Goal: Task Accomplishment & Management: Use online tool/utility

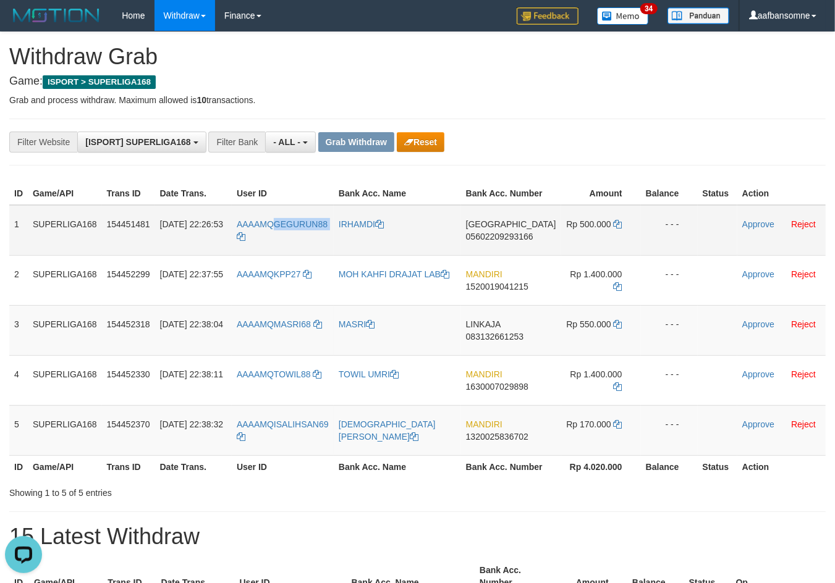
drag, startPoint x: 282, startPoint y: 224, endPoint x: 308, endPoint y: 251, distance: 37.6
click at [308, 251] on td "AAAAMQGEGURUN88" at bounding box center [283, 230] width 102 height 51
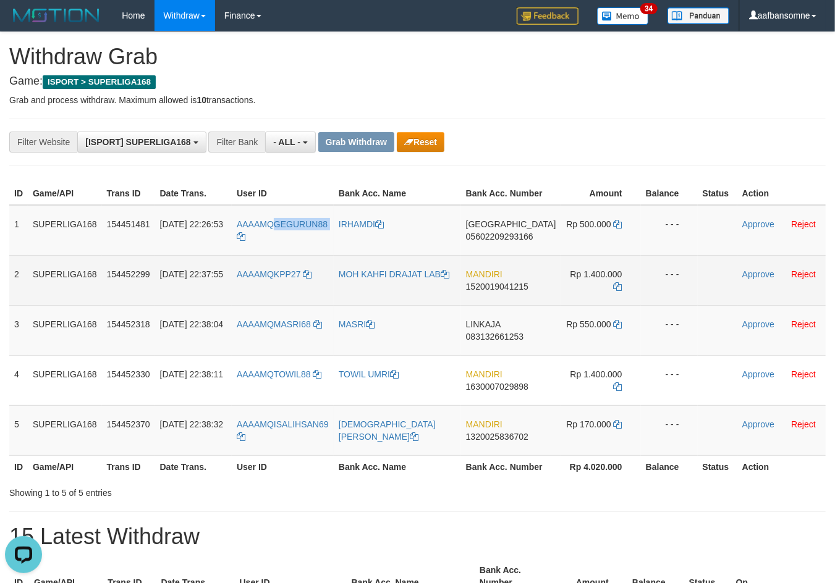
copy link "GEGURUN88"
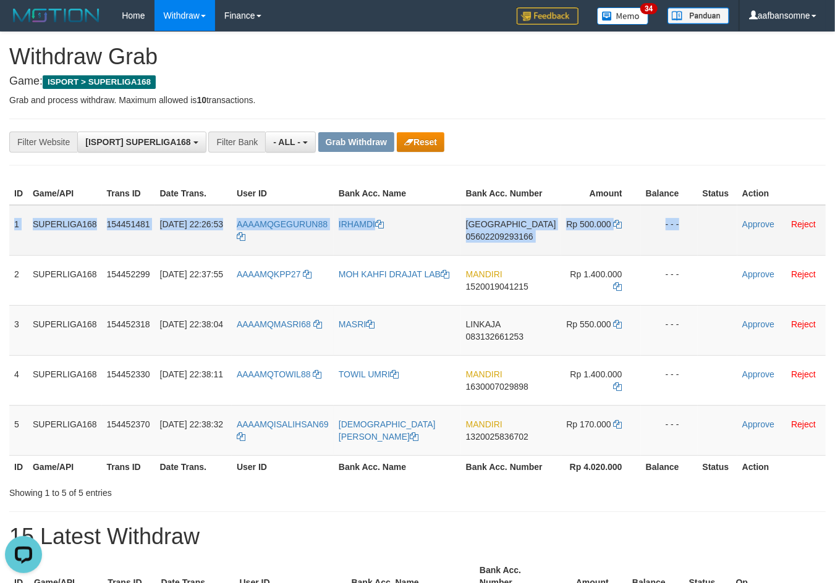
drag, startPoint x: 12, startPoint y: 232, endPoint x: 710, endPoint y: 250, distance: 698.5
click at [710, 250] on tr "1 SUPERLIGA168 154451481 31/08/2025 22:26:53 AAAAMQGEGURUN88 IRHAMDI ACEH 05602…" at bounding box center [417, 230] width 816 height 51
copy tr "1 SUPERLIGA168 154451481 31/08/2025 22:26:53 AAAAMQGEGURUN88 IRHAMDI ACEH 05602…"
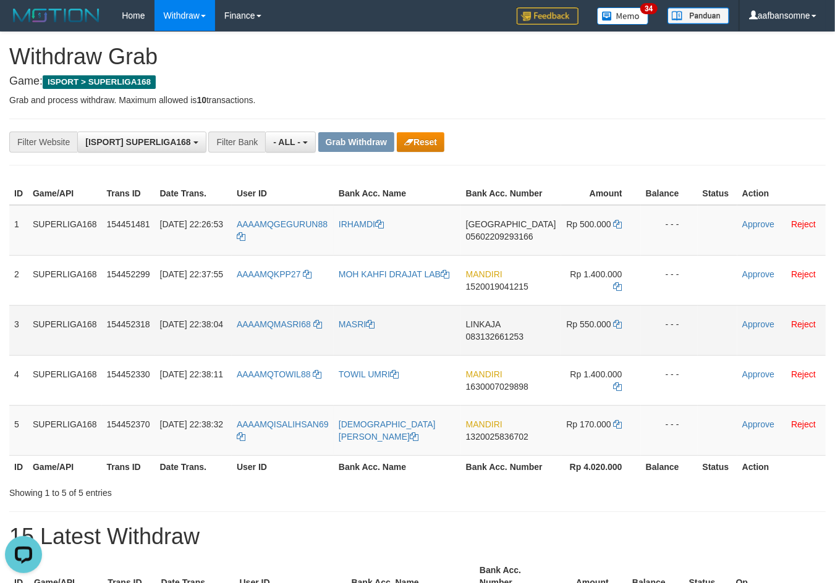
drag, startPoint x: 639, startPoint y: 376, endPoint x: 809, endPoint y: 329, distance: 176.9
click at [641, 376] on td "- - -" at bounding box center [669, 380] width 57 height 50
drag, startPoint x: 470, startPoint y: 237, endPoint x: 543, endPoint y: 248, distance: 74.4
click at [518, 242] on td "ACEH 05602209293166" at bounding box center [511, 230] width 100 height 51
copy td "ACEH 056022092"
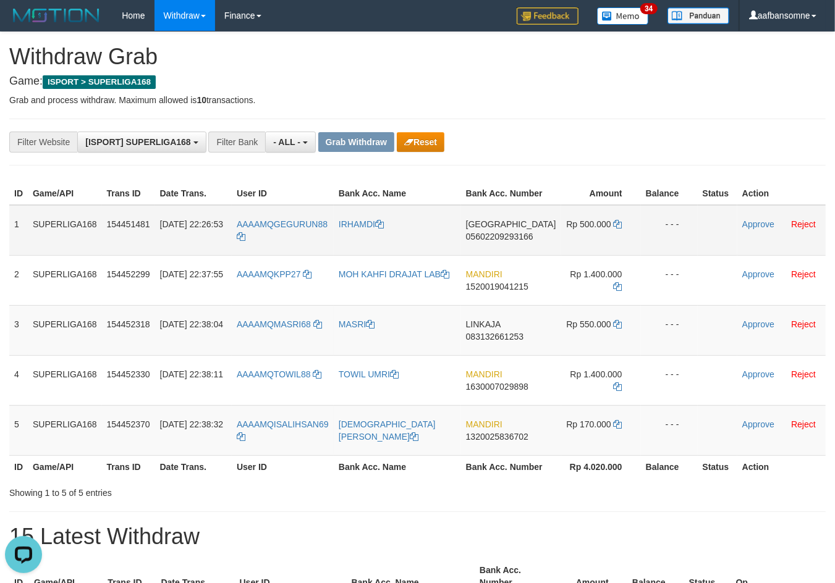
drag, startPoint x: 439, startPoint y: 220, endPoint x: 473, endPoint y: 232, distance: 36.7
click at [442, 222] on td "IRHAMDI" at bounding box center [397, 230] width 127 height 51
drag, startPoint x: 482, startPoint y: 236, endPoint x: 512, endPoint y: 239, distance: 29.8
click at [512, 239] on td "ACEH 05602209293166" at bounding box center [511, 230] width 100 height 51
drag, startPoint x: 489, startPoint y: 240, endPoint x: 523, endPoint y: 237, distance: 34.1
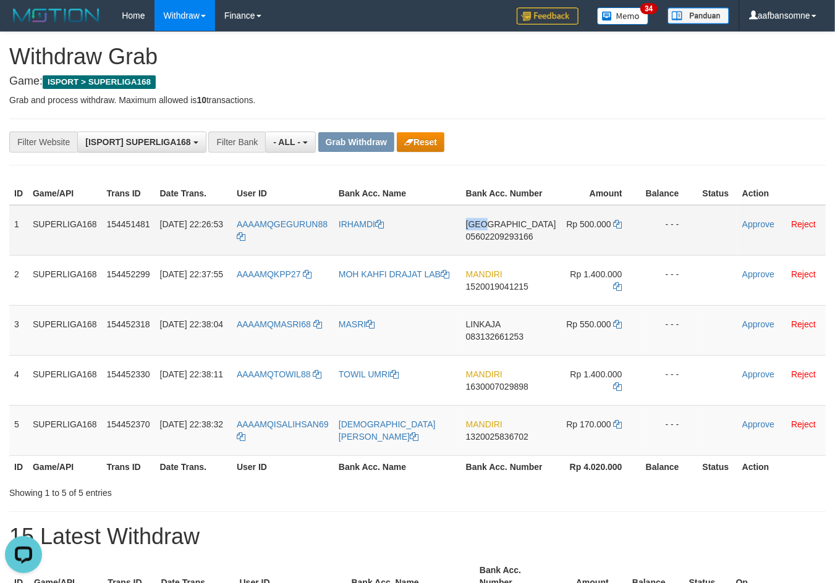
click at [523, 237] on tr "1 SUPERLIGA168 154451481 31/08/2025 22:26:53 AAAAMQGEGURUN88 IRHAMDI ACEH 05602…" at bounding box center [417, 230] width 816 height 51
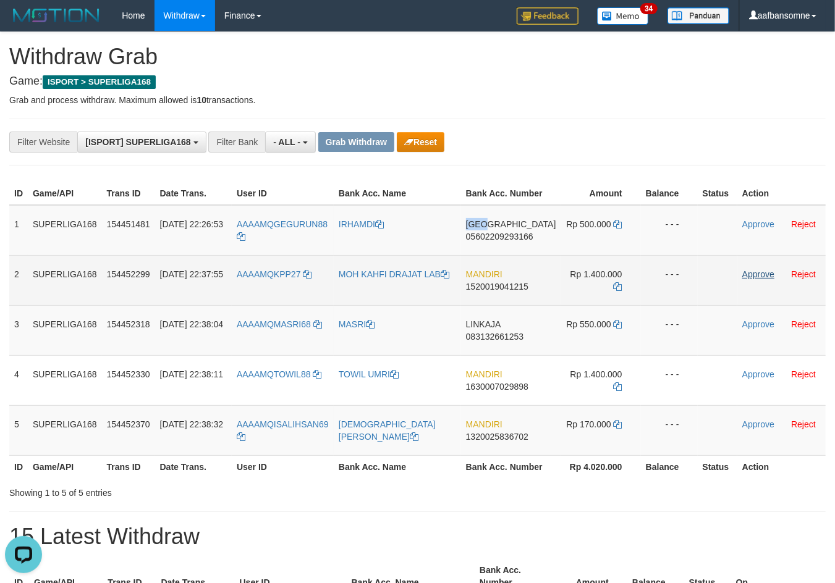
copy tr "ACEH"
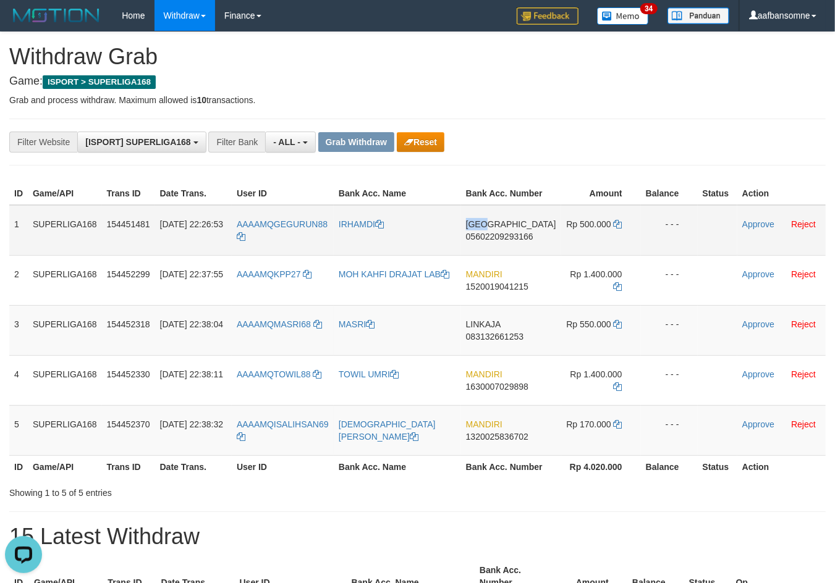
click at [483, 239] on td "ACEH 05602209293166" at bounding box center [511, 230] width 100 height 51
click at [476, 251] on td "ACEH 05602209293166" at bounding box center [511, 230] width 100 height 51
click at [476, 242] on span "05602209293166" at bounding box center [499, 237] width 67 height 10
copy span "05602209293166"
click at [476, 242] on span "05602209293166" at bounding box center [499, 237] width 67 height 10
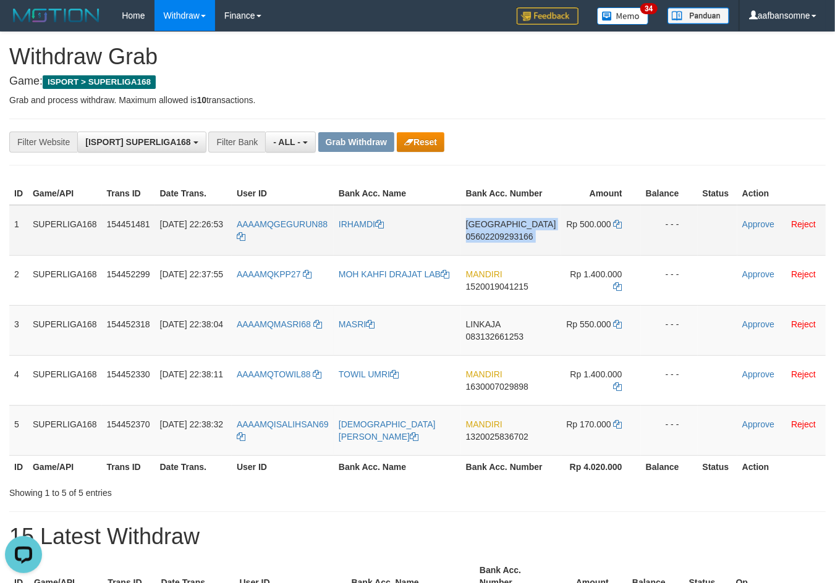
drag, startPoint x: 476, startPoint y: 251, endPoint x: 507, endPoint y: 255, distance: 30.5
click at [476, 242] on span "05602209293166" at bounding box center [499, 237] width 67 height 10
click at [599, 229] on span "Rp 500.000" at bounding box center [588, 224] width 44 height 10
click at [614, 229] on icon at bounding box center [618, 224] width 9 height 9
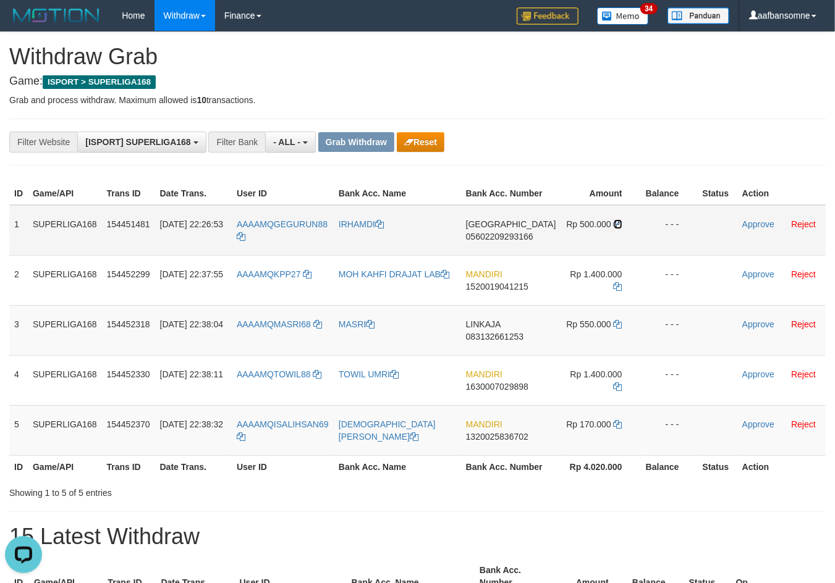
click at [614, 229] on icon at bounding box center [618, 224] width 9 height 9
click at [502, 242] on span "05602209293166" at bounding box center [499, 237] width 67 height 10
drag, startPoint x: 739, startPoint y: 229, endPoint x: 722, endPoint y: 239, distance: 19.7
click at [739, 229] on td "Approve Reject" at bounding box center [781, 230] width 88 height 51
click at [744, 229] on link "Approve" at bounding box center [758, 224] width 32 height 10
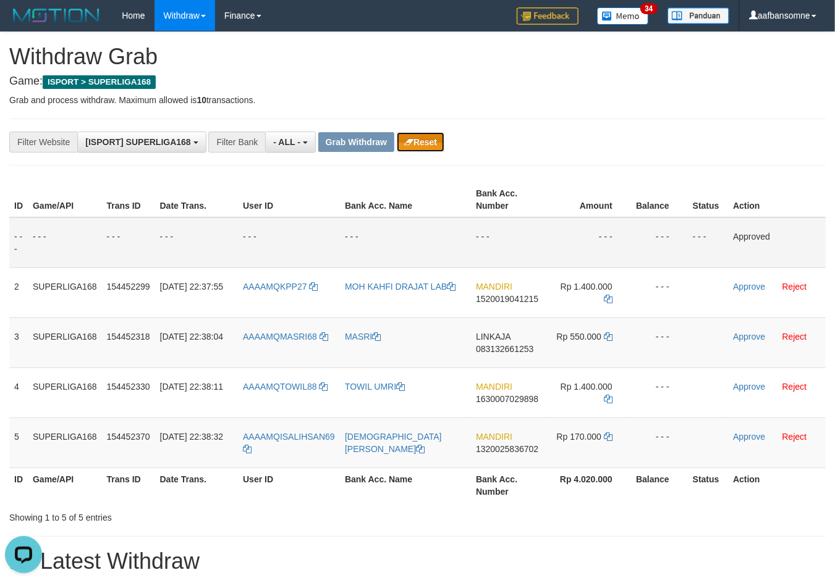
drag, startPoint x: 403, startPoint y: 135, endPoint x: 476, endPoint y: 71, distance: 97.2
click at [404, 136] on button "Reset" at bounding box center [421, 142] width 48 height 20
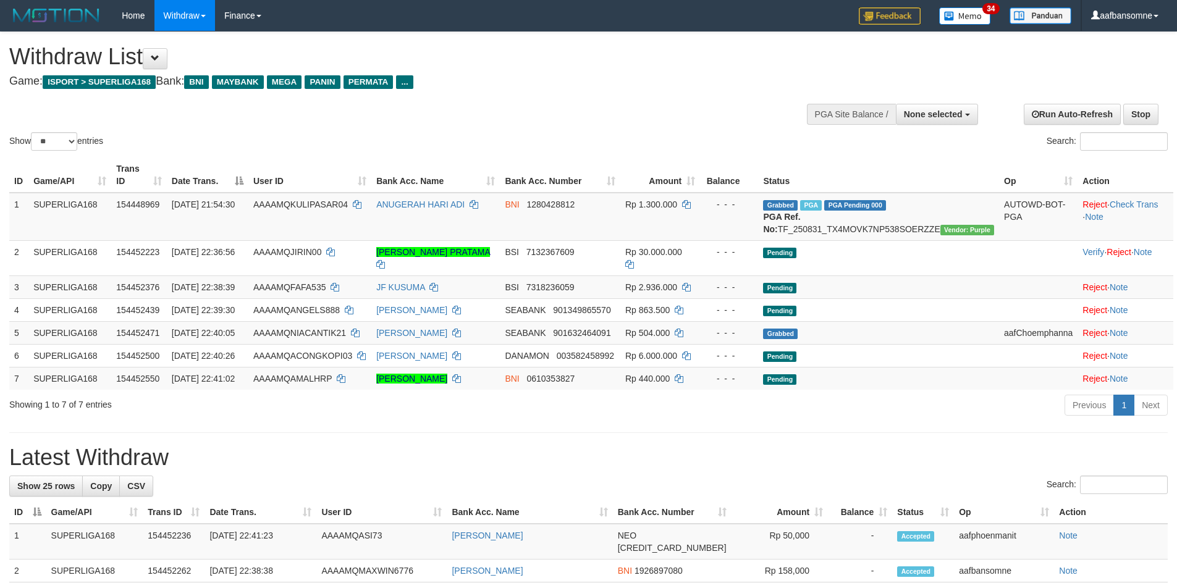
select select
select select "**"
select select
select select "**"
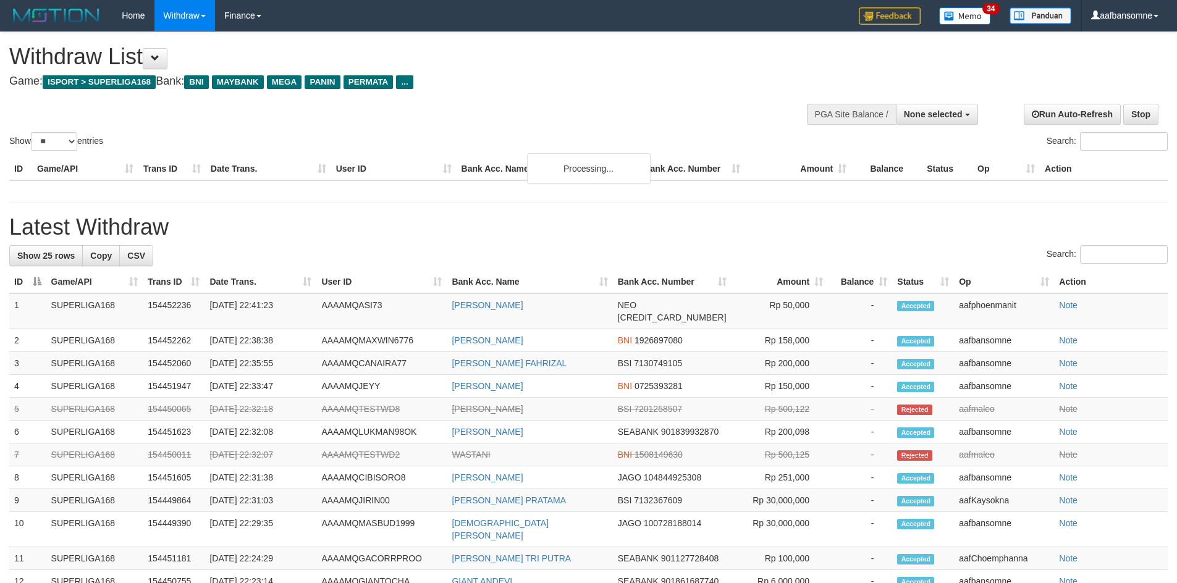
select select
select select "**"
select select
select select "**"
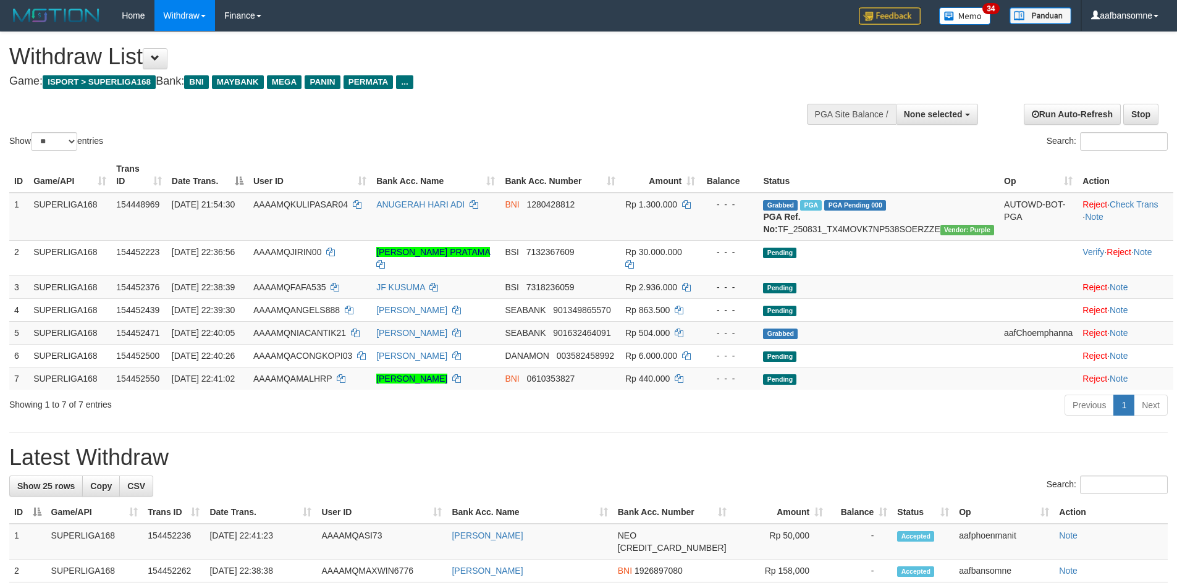
select select
select select "**"
select select
select select "**"
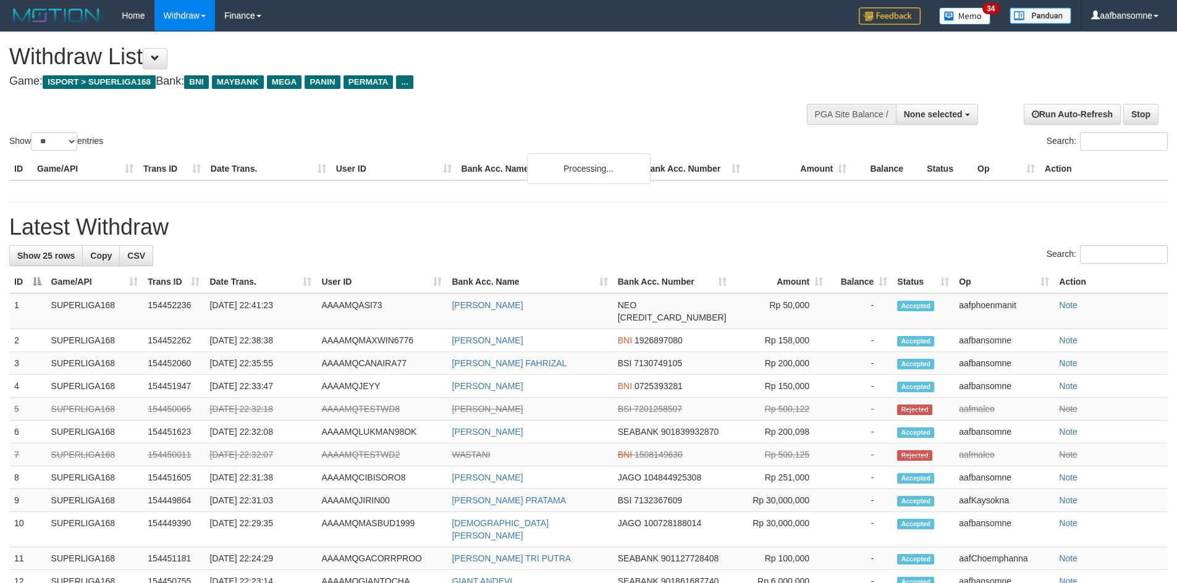
select select
select select "**"
select select
select select "**"
select select
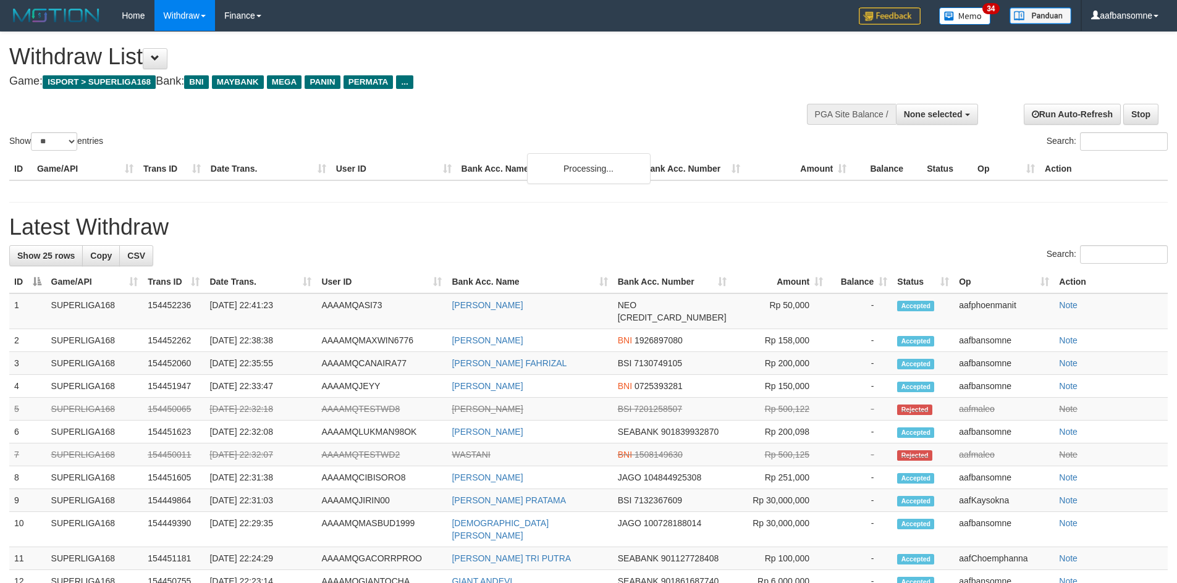
select select "**"
select select
select select "**"
select select
select select "**"
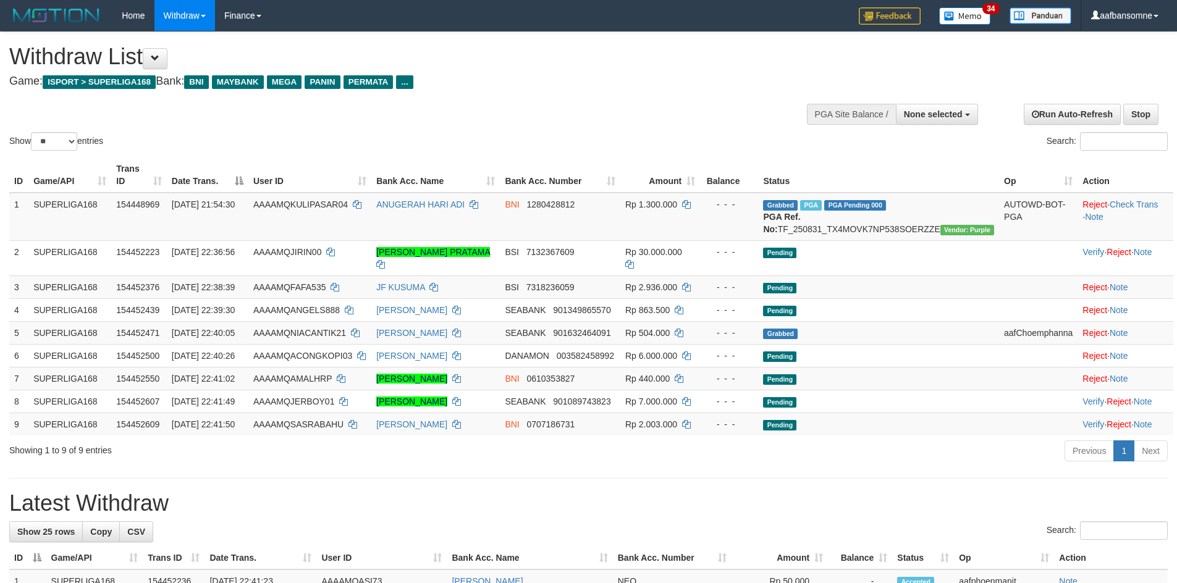
select select
select select "**"
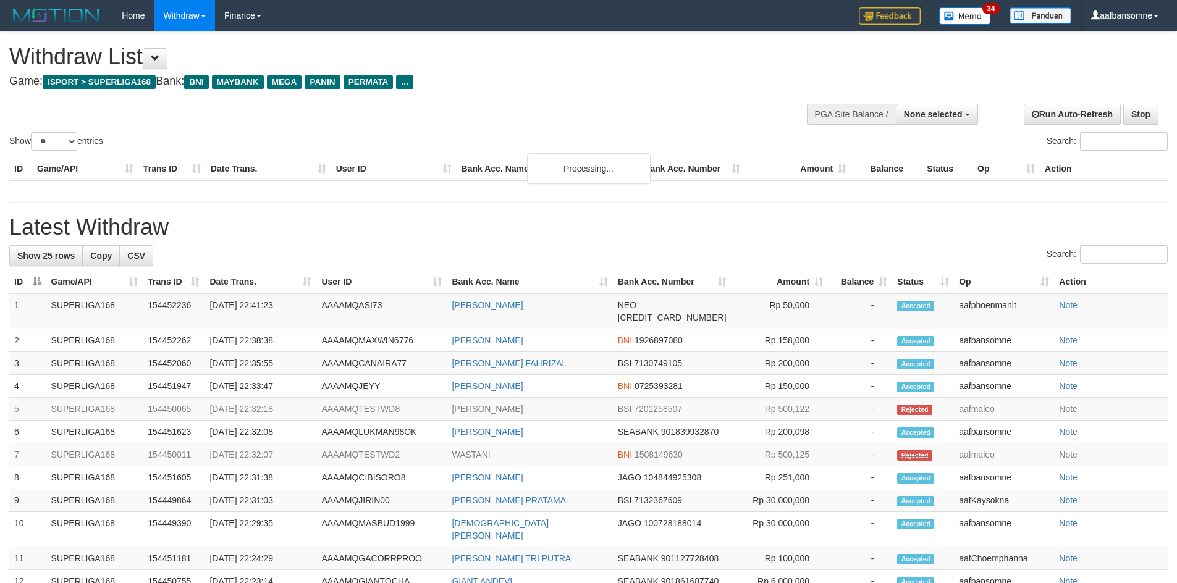
select select
select select "**"
select select
select select "**"
select select
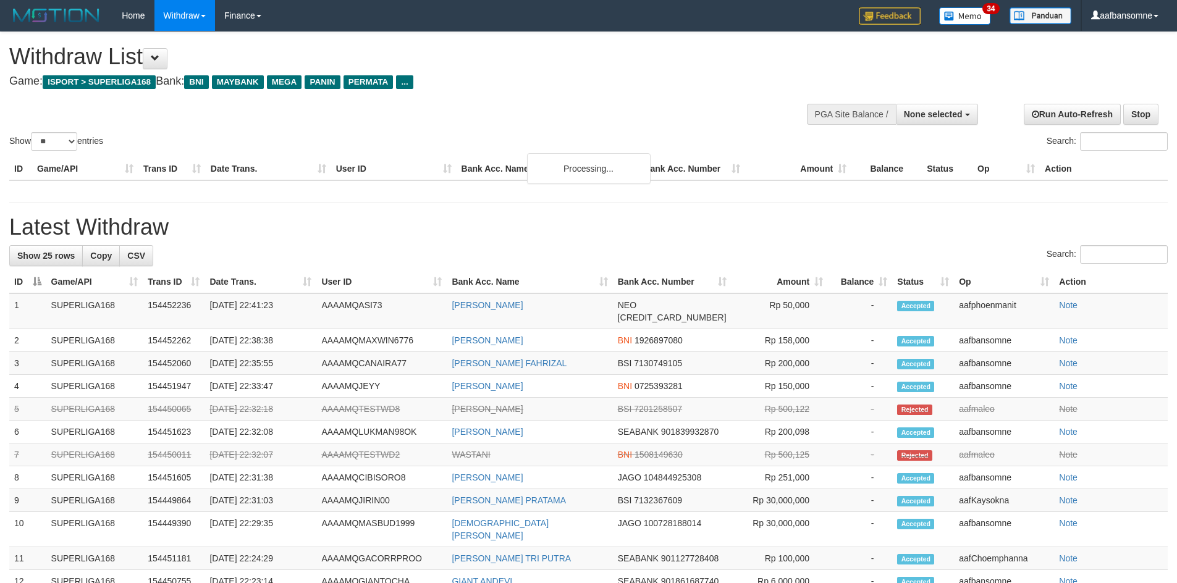
select select "**"
select select
select select "**"
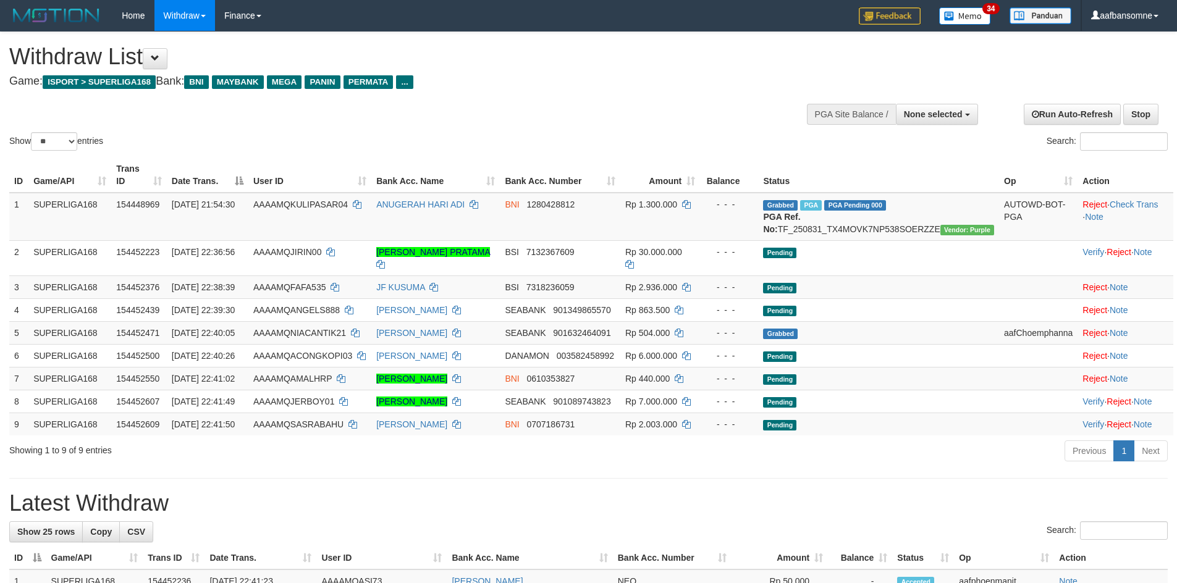
select select
select select "**"
select select
select select "**"
select select
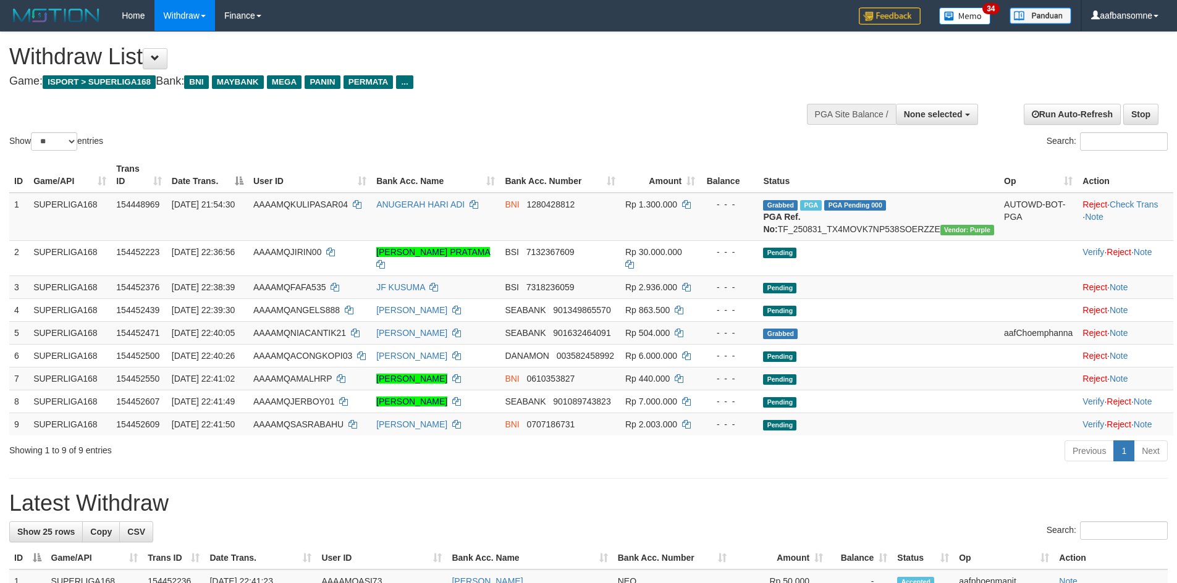
select select "**"
select select
select select "**"
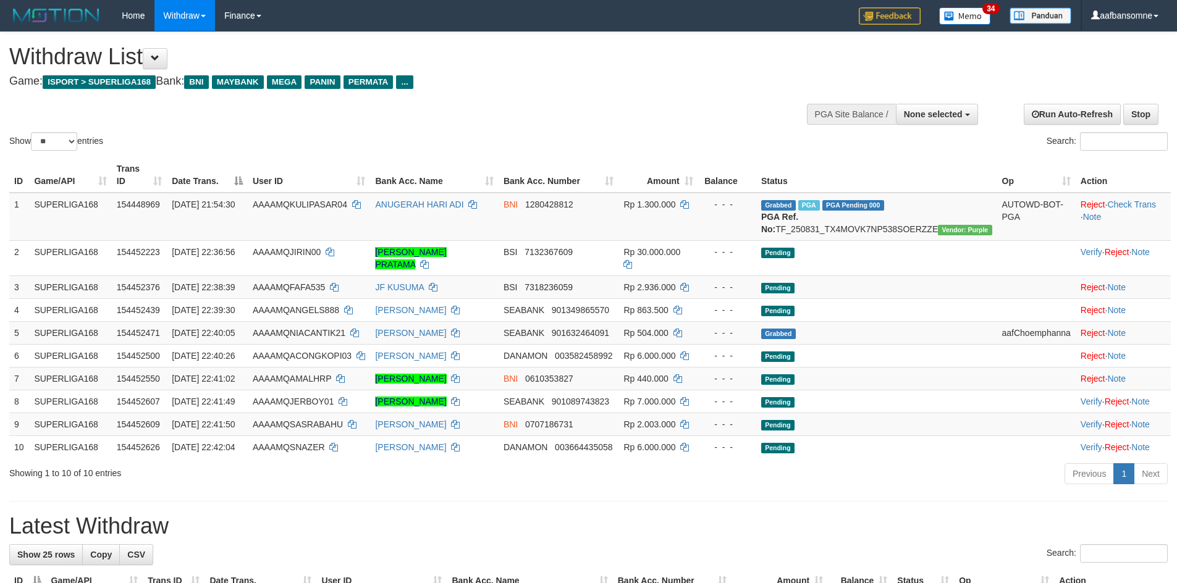
select select
select select "**"
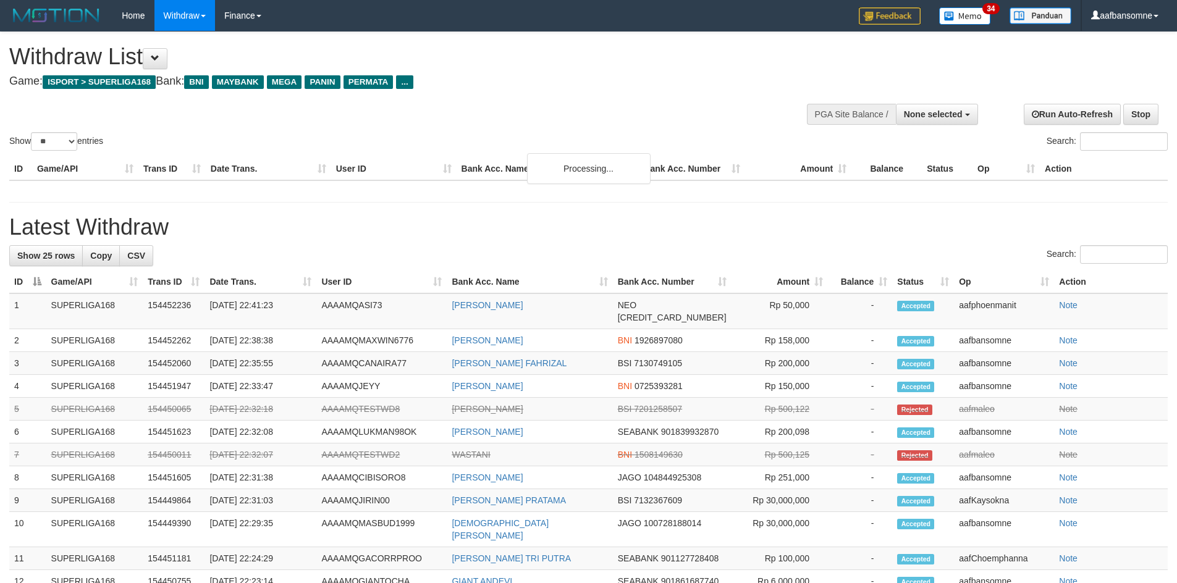
select select
select select "**"
select select
select select "**"
select select
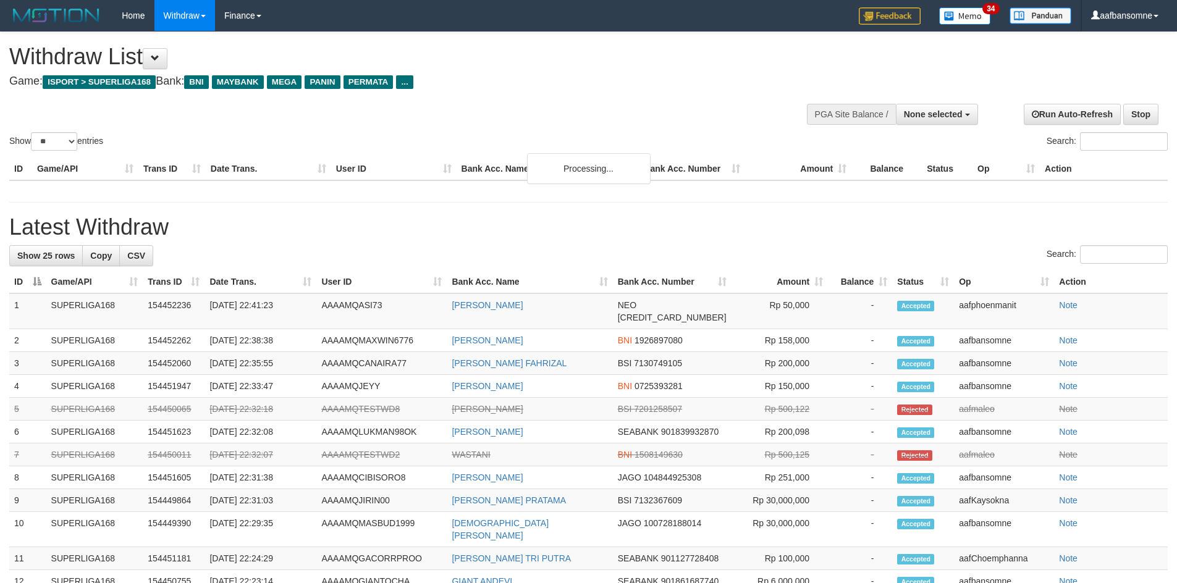
select select "**"
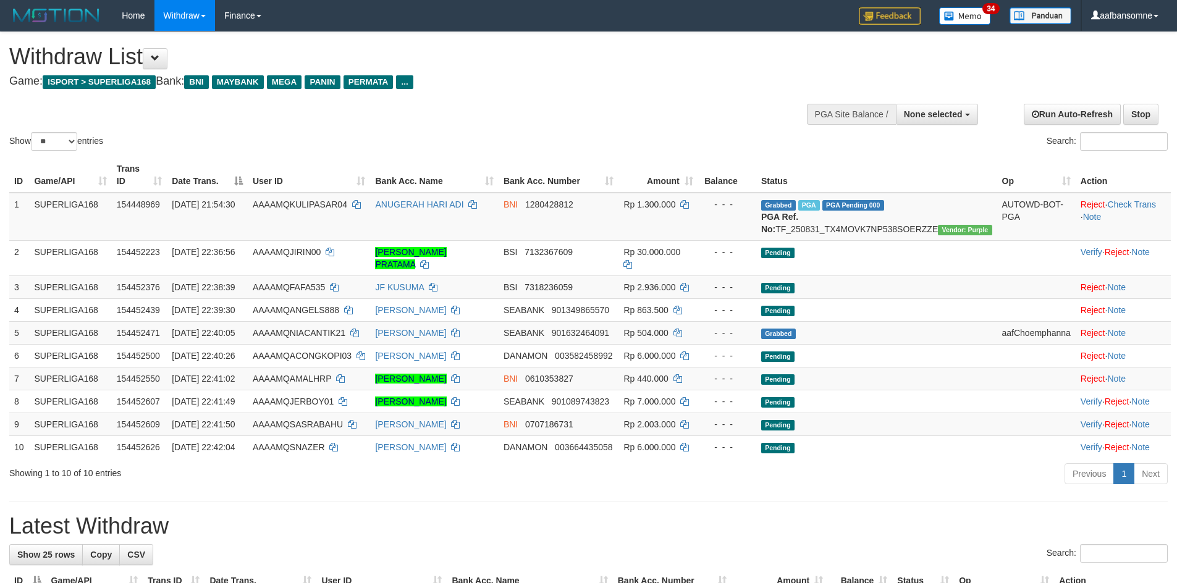
select select
select select "**"
select select
select select "**"
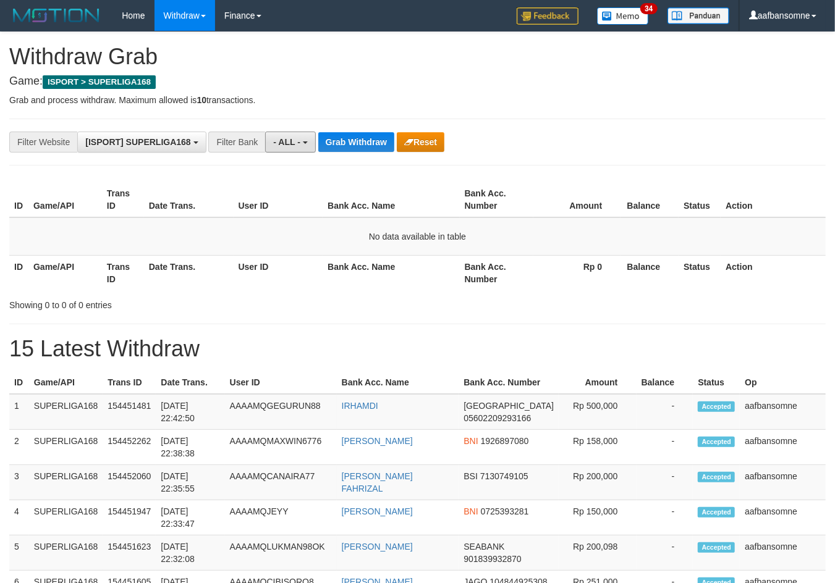
drag, startPoint x: 292, startPoint y: 141, endPoint x: 295, endPoint y: 231, distance: 90.3
click at [292, 141] on span "- ALL -" at bounding box center [286, 142] width 27 height 10
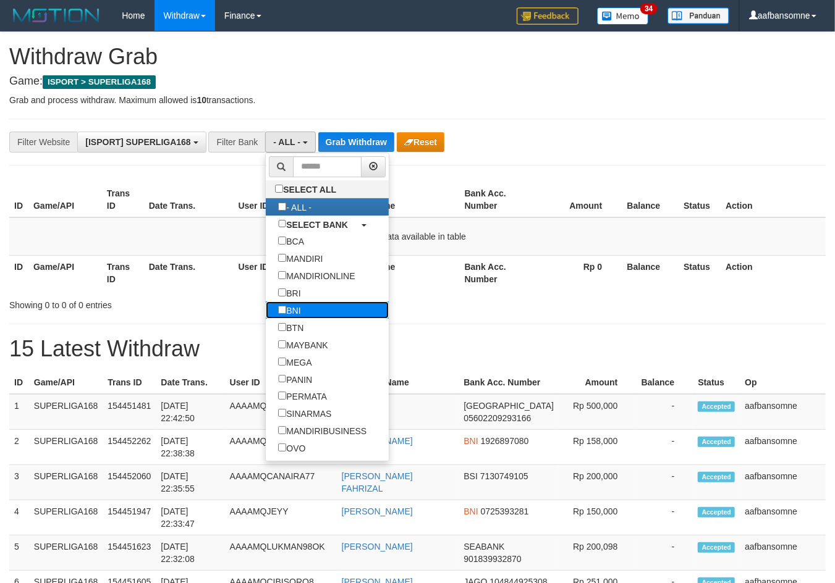
click at [299, 316] on label "BNI" at bounding box center [289, 310] width 47 height 17
select select "***"
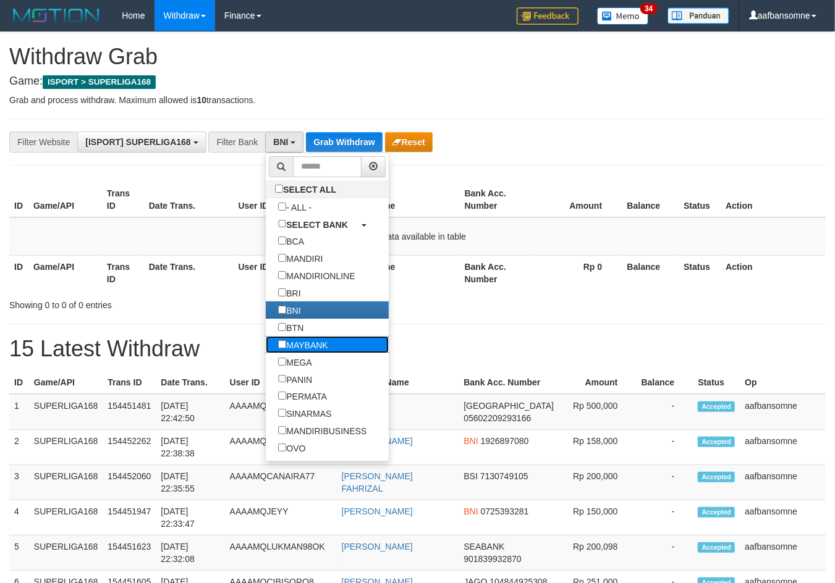
click at [302, 351] on label "MAYBANK" at bounding box center [303, 344] width 74 height 17
click at [300, 366] on label "MEGA" at bounding box center [295, 361] width 58 height 17
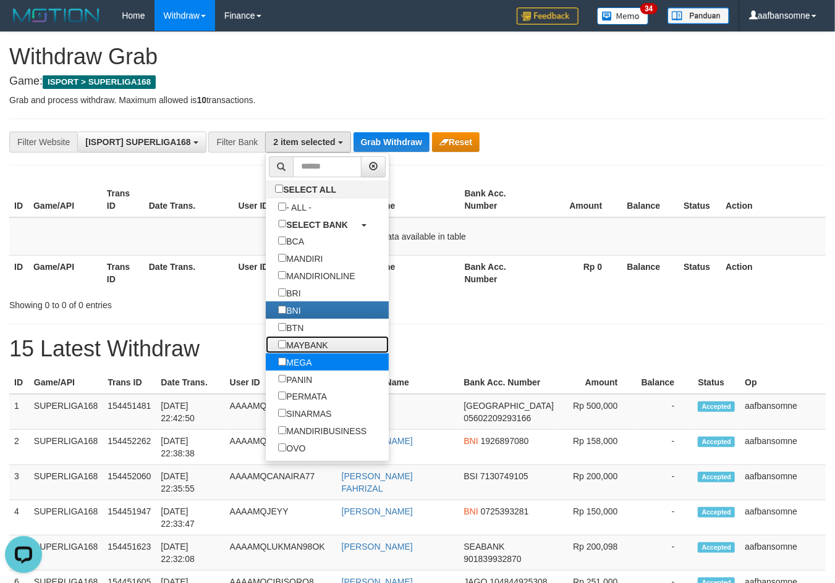
drag, startPoint x: 290, startPoint y: 350, endPoint x: 300, endPoint y: 370, distance: 22.7
click at [290, 350] on label "MAYBANK" at bounding box center [303, 344] width 74 height 17
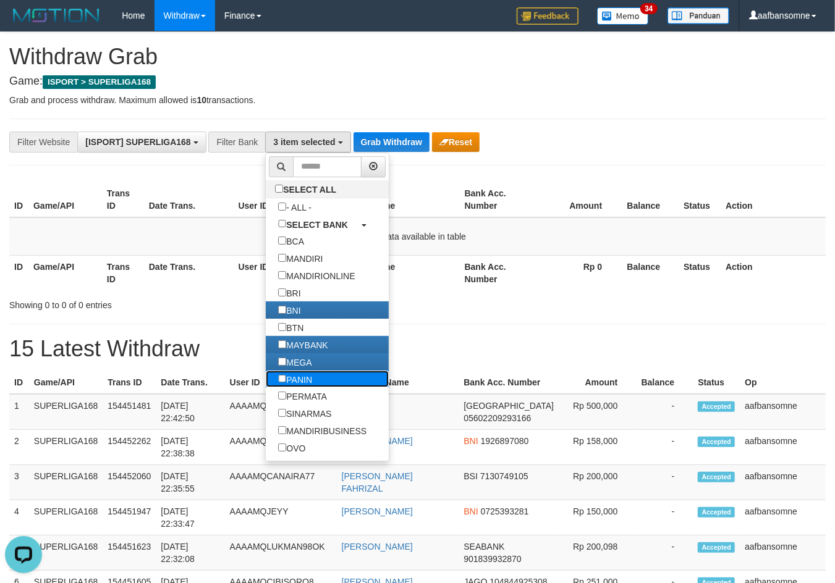
click at [294, 385] on label "PANIN" at bounding box center [295, 379] width 59 height 17
click at [308, 405] on label "PERMATA" at bounding box center [303, 395] width 74 height 17
click at [311, 421] on label "SINARMAS" at bounding box center [305, 413] width 78 height 17
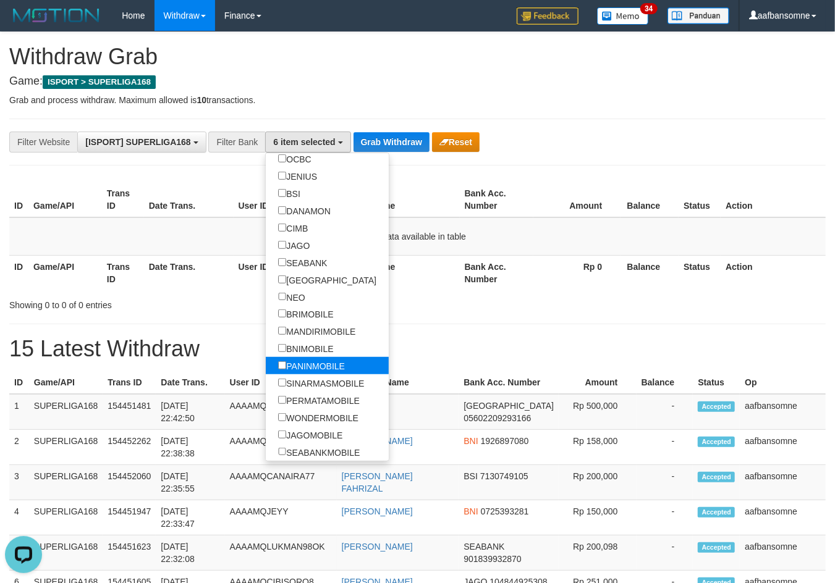
scroll to position [416, 0]
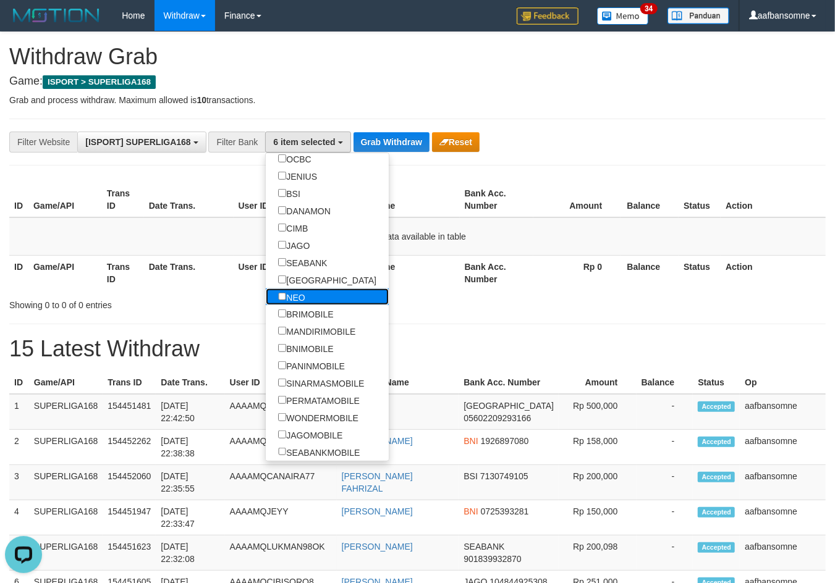
click at [301, 297] on label "NEO" at bounding box center [291, 297] width 51 height 17
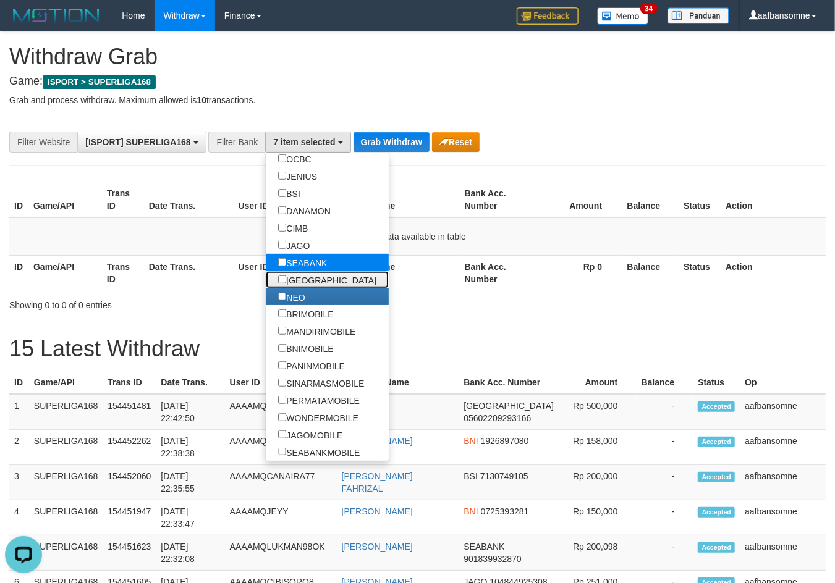
drag, startPoint x: 303, startPoint y: 267, endPoint x: 303, endPoint y: 249, distance: 17.9
click at [303, 271] on label "[GEOGRAPHIC_DATA]" at bounding box center [327, 279] width 123 height 17
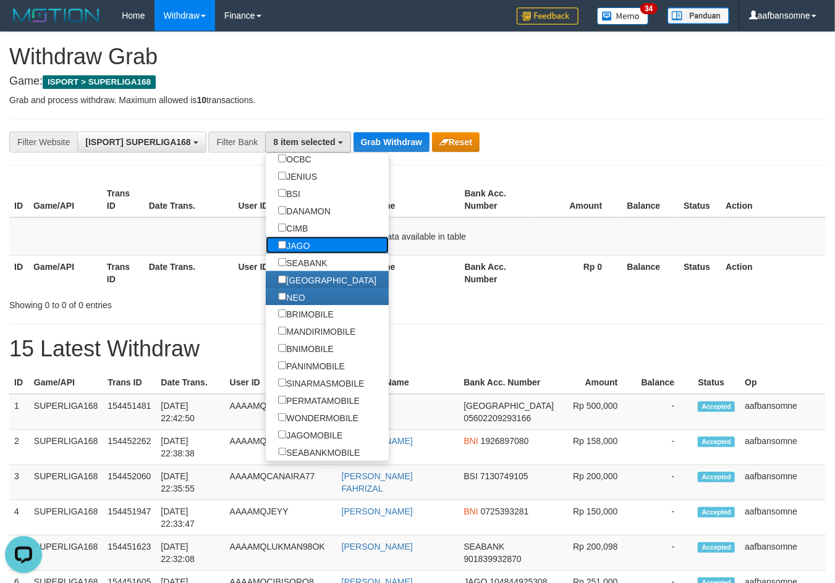
click at [303, 244] on label "JAGO" at bounding box center [294, 245] width 56 height 17
click at [302, 224] on label "CIMB" at bounding box center [293, 227] width 54 height 17
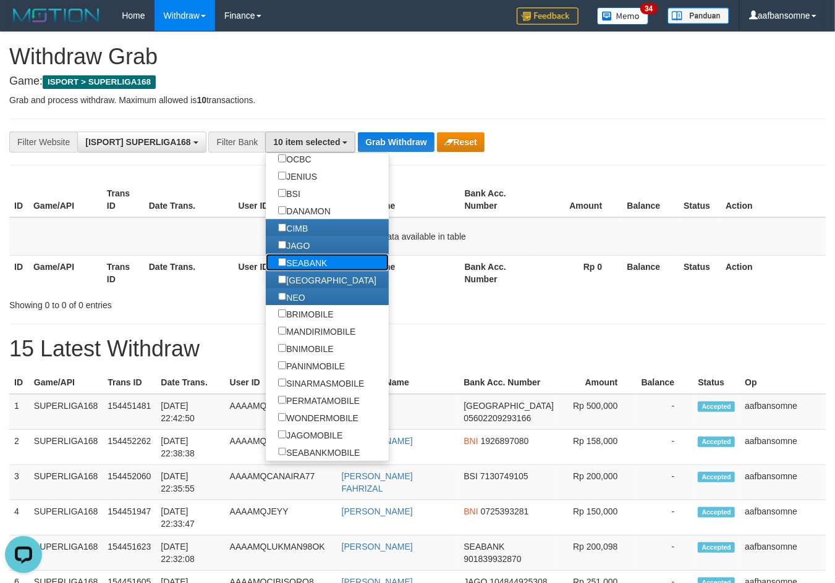
click at [294, 260] on label "SEABANK" at bounding box center [303, 262] width 74 height 17
click at [306, 203] on label "DANAMON" at bounding box center [304, 210] width 77 height 17
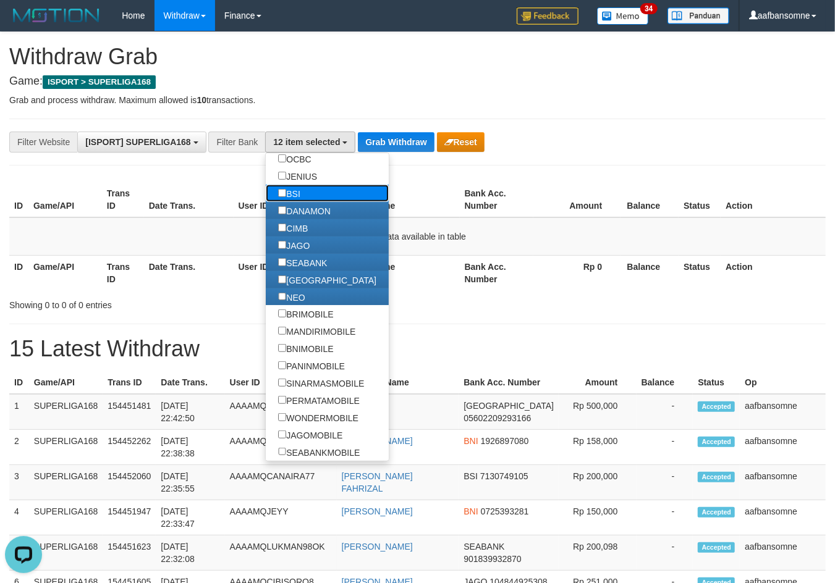
click at [301, 185] on label "BSI" at bounding box center [289, 193] width 46 height 17
click at [305, 167] on label "JENIUS" at bounding box center [298, 175] width 64 height 17
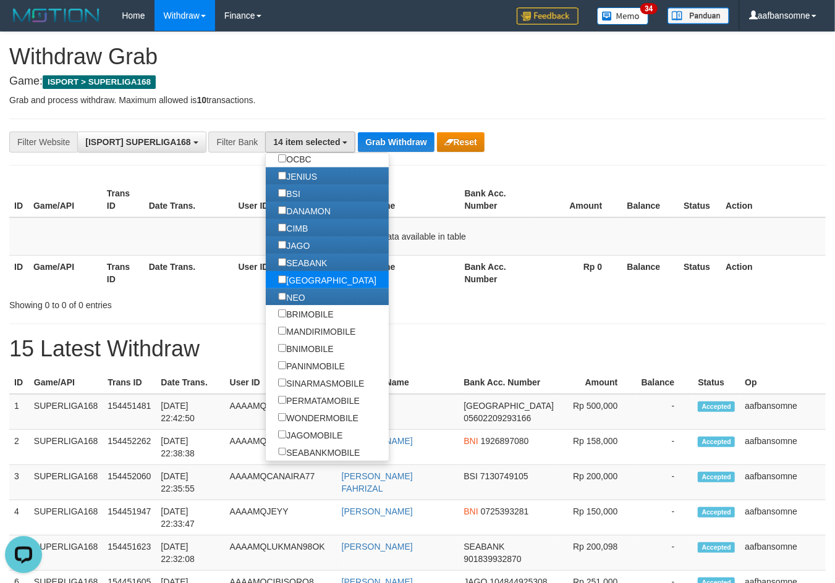
scroll to position [348, 0]
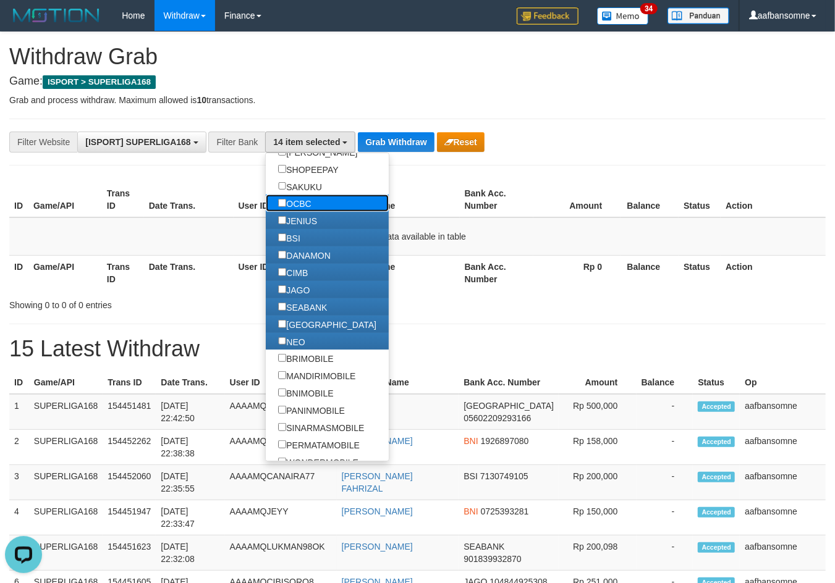
drag, startPoint x: 320, startPoint y: 208, endPoint x: 312, endPoint y: 209, distance: 8.1
click at [320, 209] on label "OCBC" at bounding box center [294, 203] width 57 height 17
click at [300, 195] on label "SAKUKU" at bounding box center [300, 186] width 68 height 17
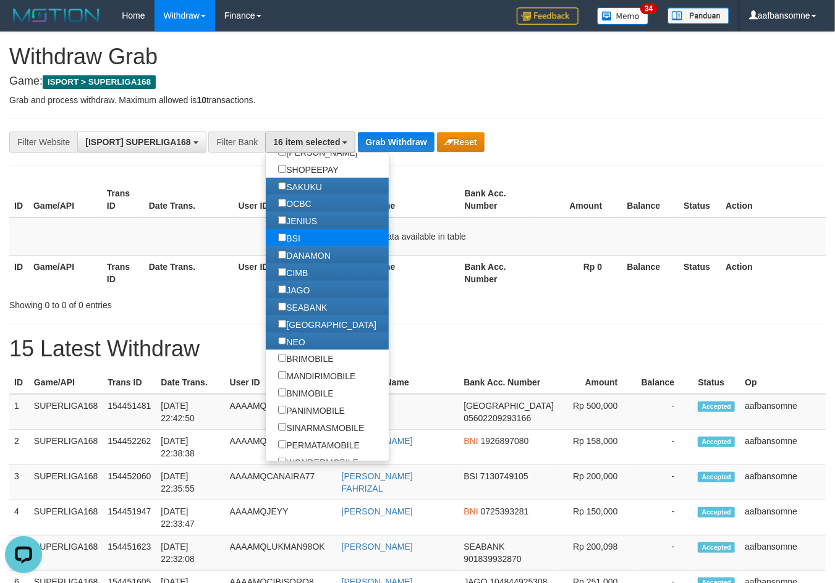
scroll to position [279, 0]
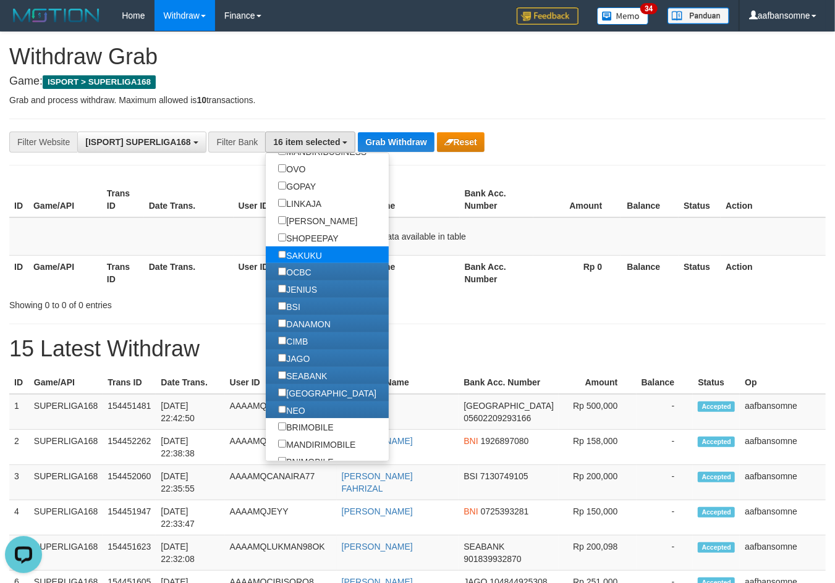
click at [340, 259] on link "SAKUKU" at bounding box center [327, 255] width 123 height 17
click at [311, 264] on label "SAKUKU" at bounding box center [300, 255] width 68 height 17
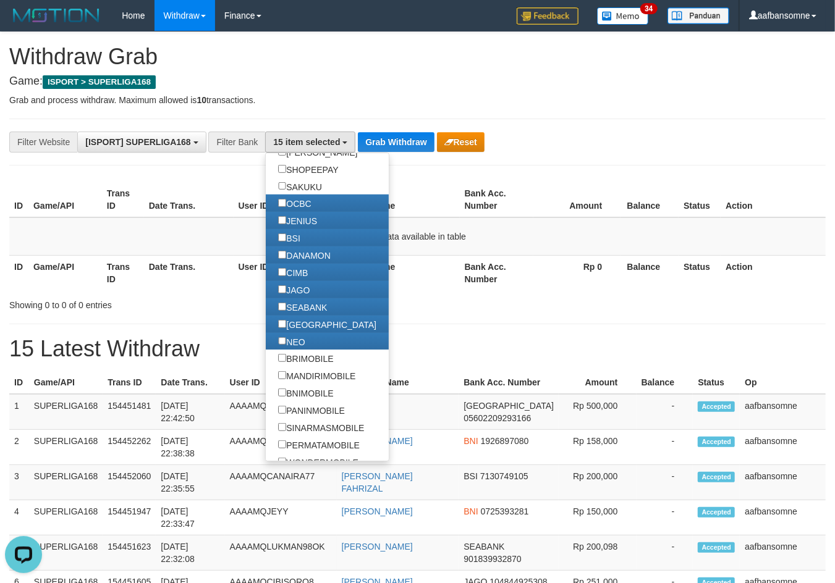
scroll to position [211, 0]
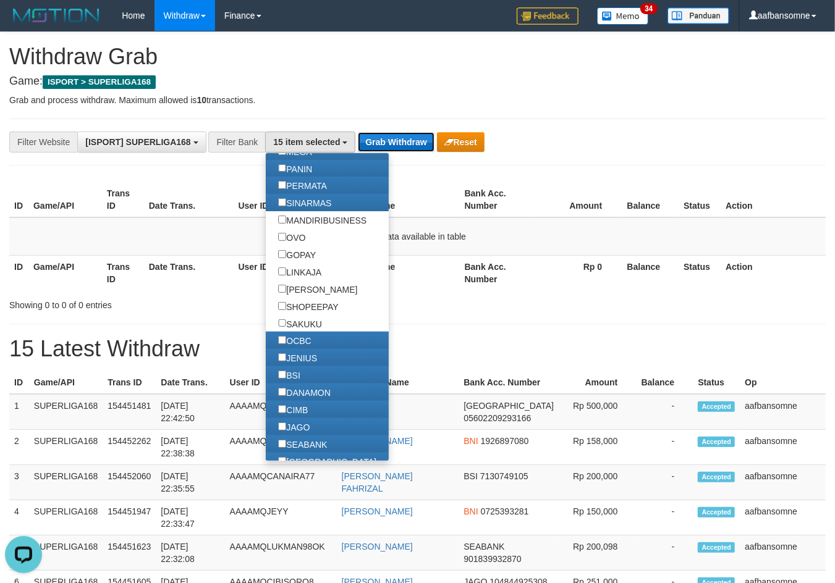
drag, startPoint x: 378, startPoint y: 148, endPoint x: 394, endPoint y: 150, distance: 16.2
click at [378, 148] on button "Grab Withdraw" at bounding box center [396, 142] width 76 height 20
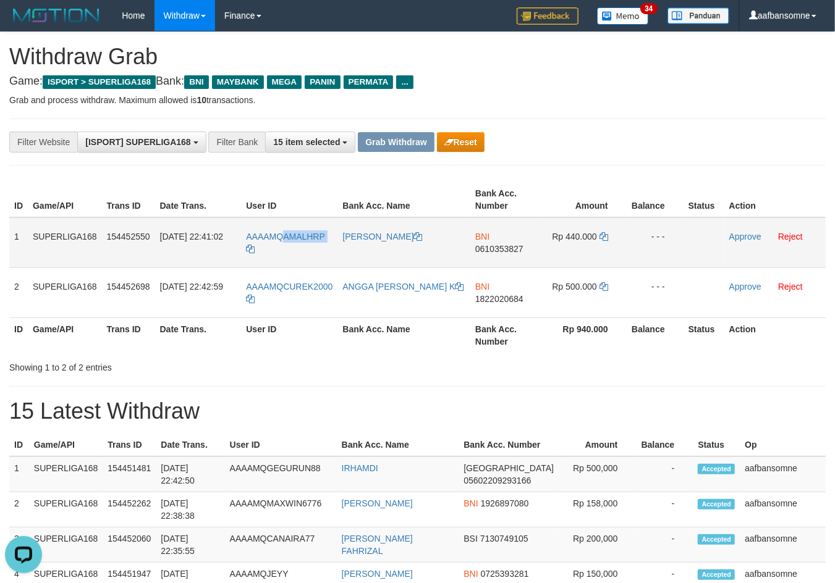
drag, startPoint x: 290, startPoint y: 230, endPoint x: 319, endPoint y: 252, distance: 37.1
click at [319, 252] on td "AAAAMQAMALHRP" at bounding box center [289, 243] width 96 height 51
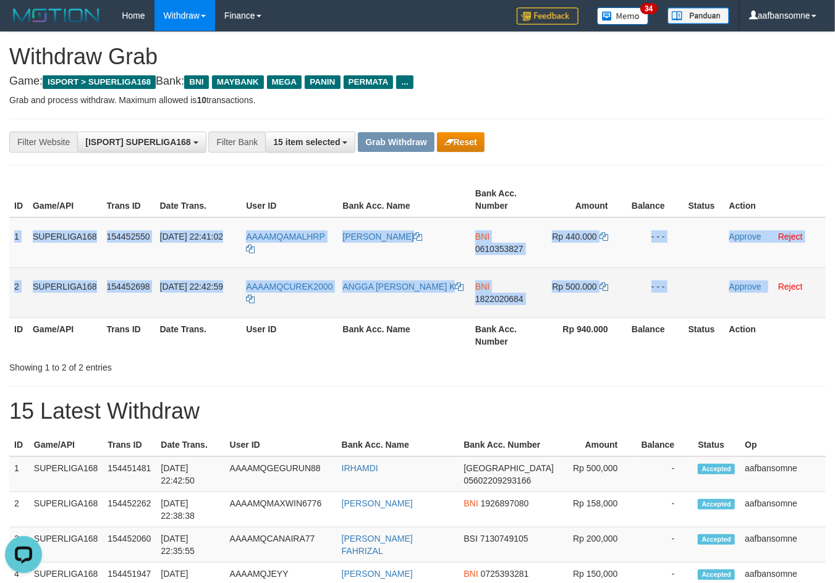
drag, startPoint x: 14, startPoint y: 235, endPoint x: 770, endPoint y: 298, distance: 759.0
click at [769, 298] on tbody "1 SUPERLIGA168 154452550 [DATE] 22:41:02 AAAAMQAMALHRP [PERSON_NAME] BNI 061035…" at bounding box center [417, 268] width 816 height 101
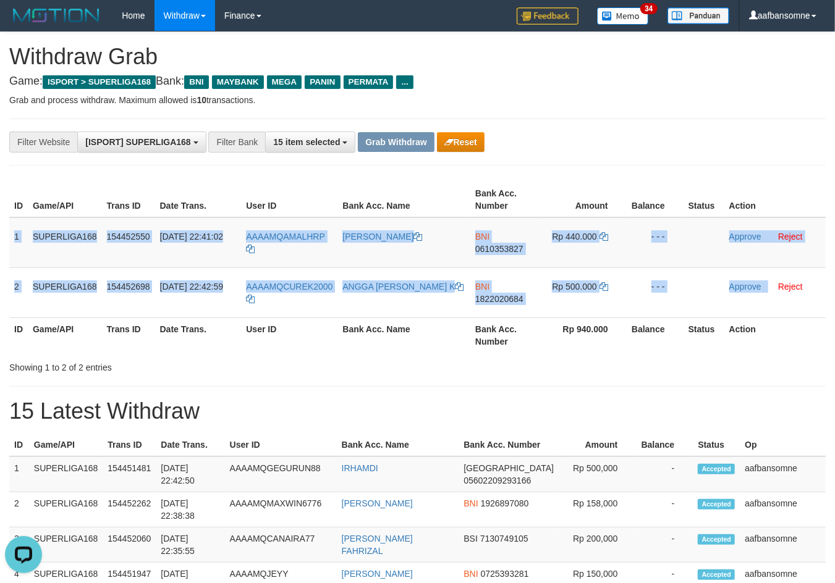
copy tbody "1 SUPERLIGA168 154452550 [DATE] 22:41:02 AAAAMQAMALHRP [PERSON_NAME] BNI 061035…"
click at [488, 246] on span "0610353827" at bounding box center [499, 249] width 48 height 10
copy tbody "1 SUPERLIGA168 154452550 [DATE] 22:41:02 AAAAMQAMALHRP [PERSON_NAME] BNI 061035…"
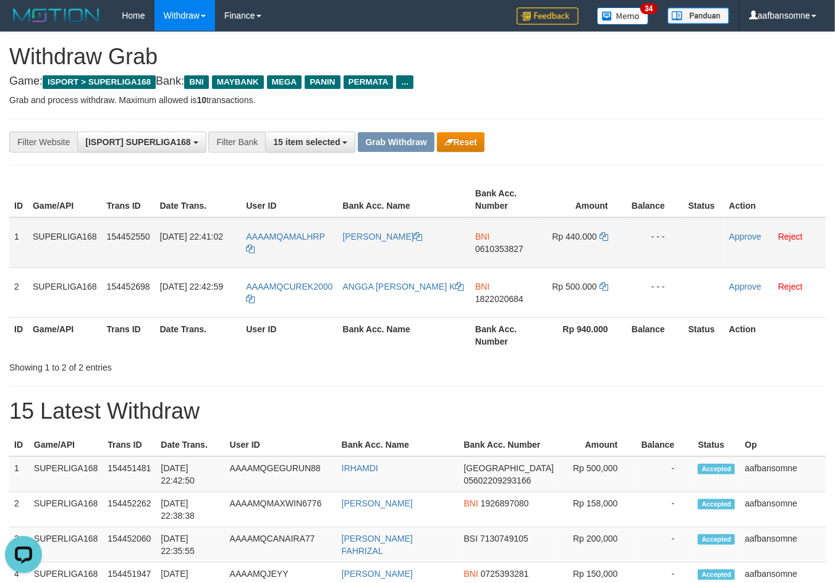
click at [488, 246] on span "0610353827" at bounding box center [499, 249] width 48 height 10
click at [604, 236] on icon at bounding box center [603, 236] width 9 height 9
click at [627, 241] on tr "1 SUPERLIGA168 154452550 [DATE] 22:41:02 AAAAMQAMALHRP [PERSON_NAME] BNI 061035…" at bounding box center [417, 243] width 816 height 51
click at [508, 244] on span "0610353827" at bounding box center [499, 249] width 48 height 10
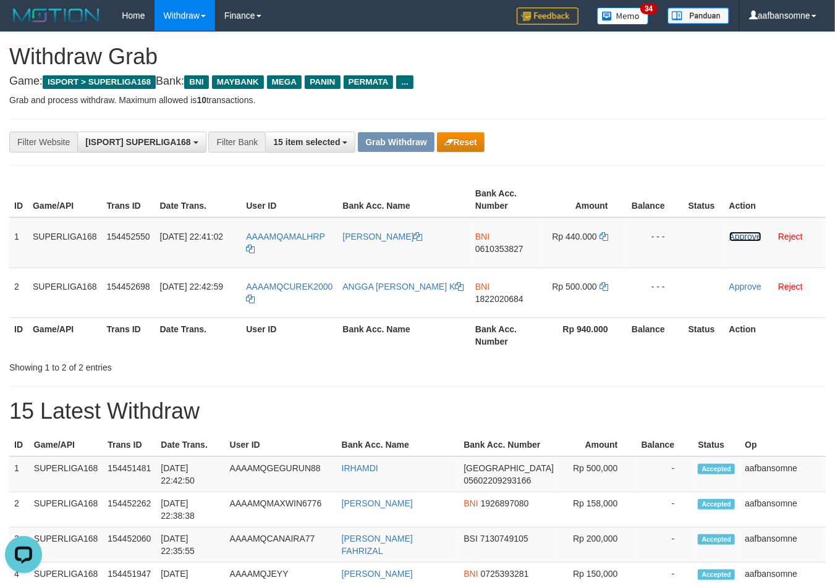
click at [734, 232] on link "Approve" at bounding box center [745, 237] width 32 height 10
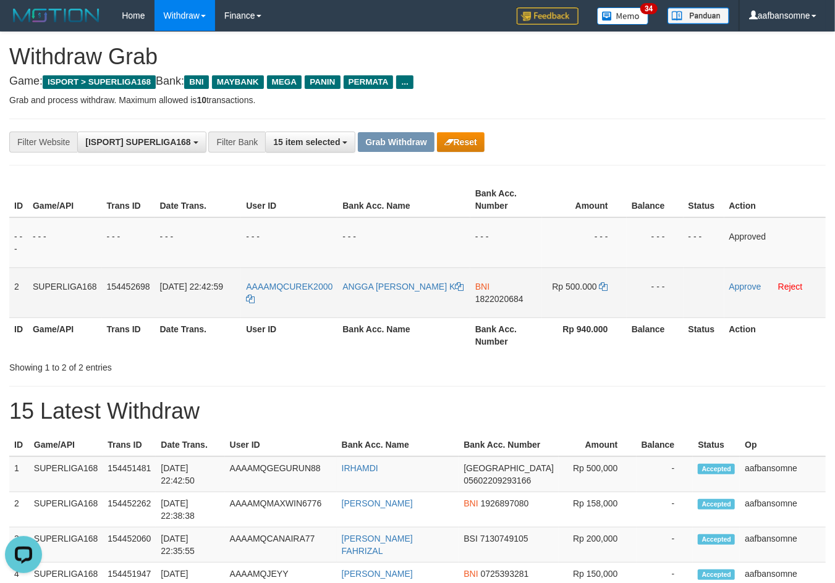
click at [479, 300] on span "1822020684" at bounding box center [499, 299] width 48 height 10
click at [598, 285] on td "Rp 500.000" at bounding box center [584, 293] width 85 height 50
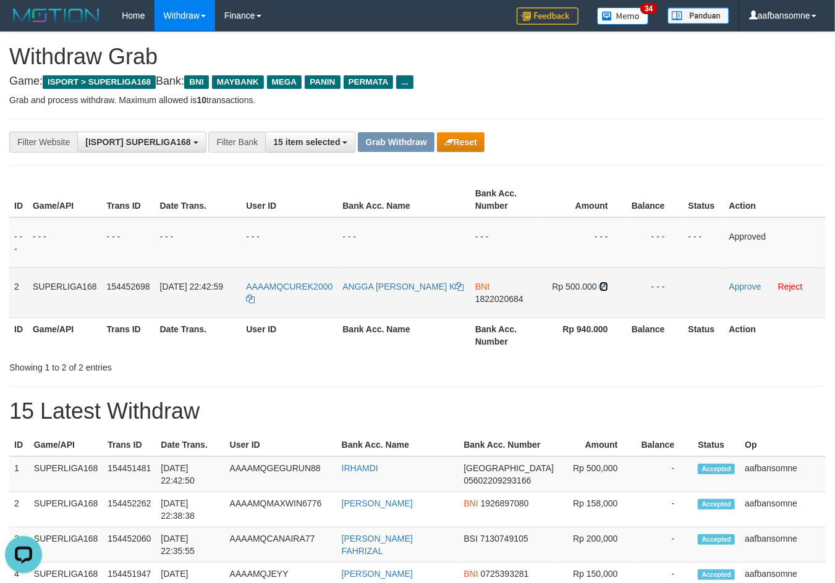
click at [602, 287] on icon at bounding box center [603, 286] width 9 height 9
click at [513, 295] on span "1822020684" at bounding box center [499, 299] width 48 height 10
click at [729, 287] on link "Approve" at bounding box center [745, 287] width 32 height 10
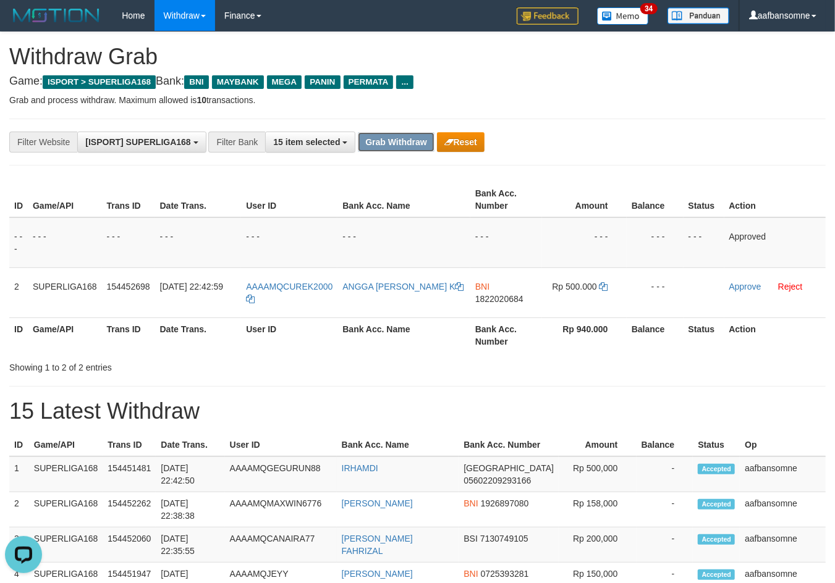
click at [394, 135] on button "Grab Withdraw" at bounding box center [396, 142] width 76 height 20
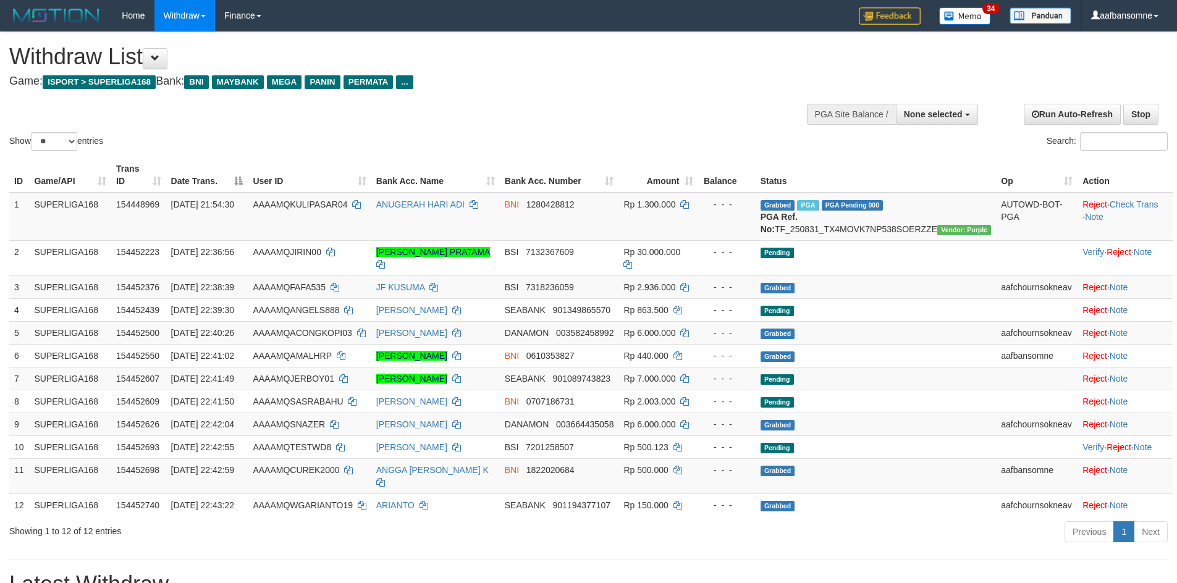
select select
select select "**"
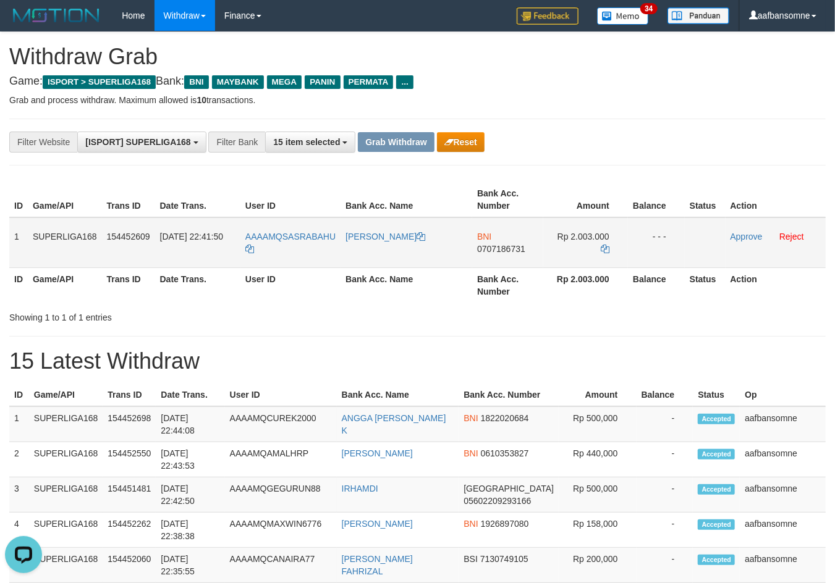
click at [17, 220] on td "1" at bounding box center [18, 243] width 19 height 51
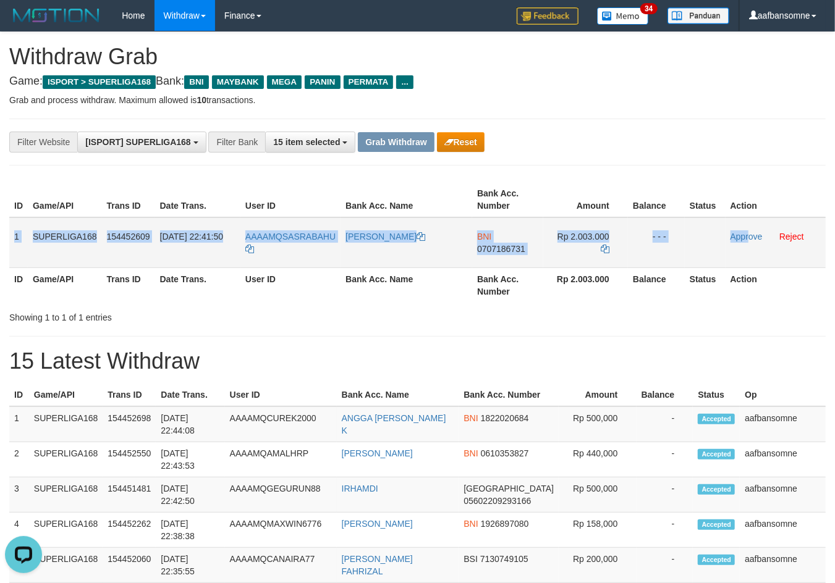
drag, startPoint x: 15, startPoint y: 221, endPoint x: 748, endPoint y: 255, distance: 734.3
click at [748, 255] on tr "1 SUPERLIGA168 154452609 31/08/2025 22:41:50 AAAAMQSASRABAHU MUHAMMAD RIZALI BN…" at bounding box center [417, 243] width 816 height 51
copy tr "1 SUPERLIGA168 154452609 31/08/2025 22:41:50 AAAAMQSASRABAHU MUHAMMAD RIZALI BN…"
click at [479, 255] on td "BNI 0707186731" at bounding box center [507, 243] width 71 height 51
click at [477, 251] on span "0707186731" at bounding box center [501, 249] width 48 height 10
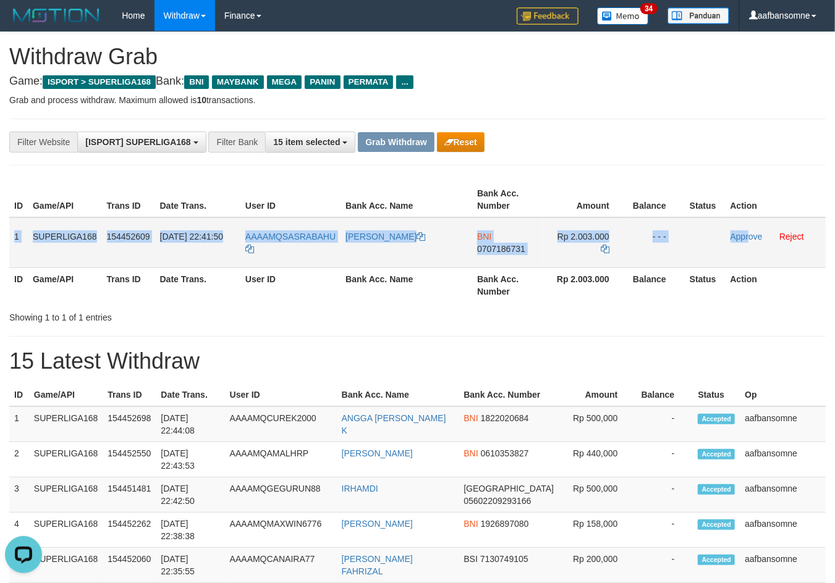
copy tr "1 SUPERLIGA168 154452609 31/08/2025 22:41:50 AAAAMQSASRABAHU MUHAMMAD RIZALI BN…"
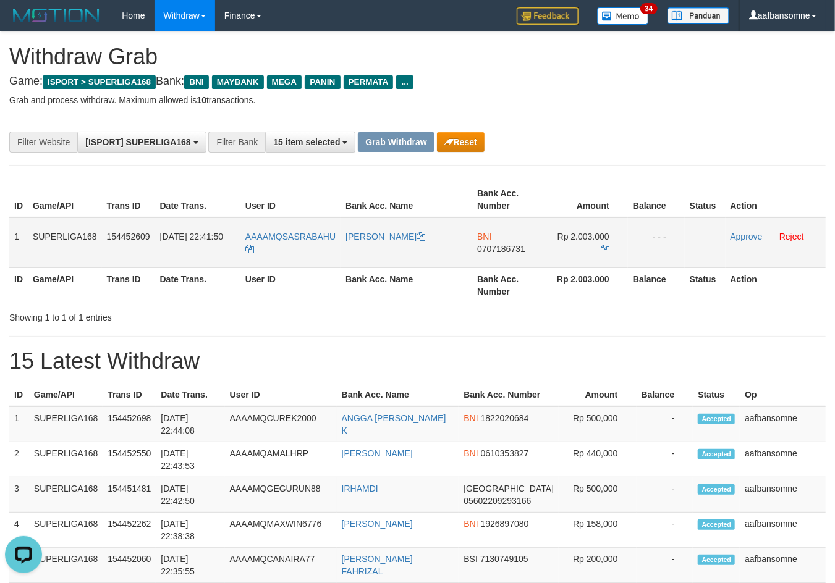
click at [477, 251] on span "0707186731" at bounding box center [501, 249] width 48 height 10
drag, startPoint x: 477, startPoint y: 251, endPoint x: 844, endPoint y: 248, distance: 367.1
click at [479, 251] on span "0707186731" at bounding box center [501, 249] width 48 height 10
click at [604, 248] on icon at bounding box center [605, 249] width 9 height 9
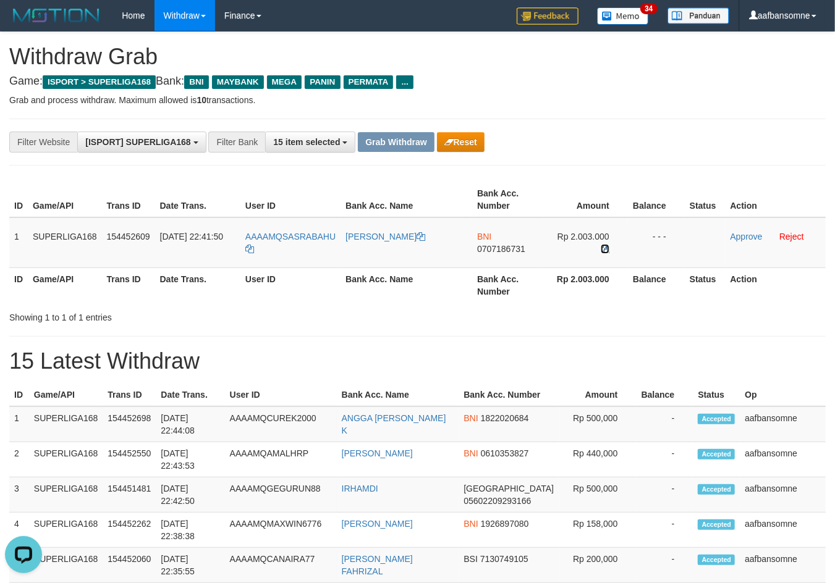
click at [677, 263] on tr "1 SUPERLIGA168 154452609 31/08/2025 22:41:50 AAAAMQSASRABAHU MUHAMMAD RIZALI BN…" at bounding box center [417, 243] width 816 height 51
drag, startPoint x: 740, startPoint y: 235, endPoint x: 478, endPoint y: 170, distance: 269.9
click at [738, 235] on link "Approve" at bounding box center [746, 237] width 32 height 10
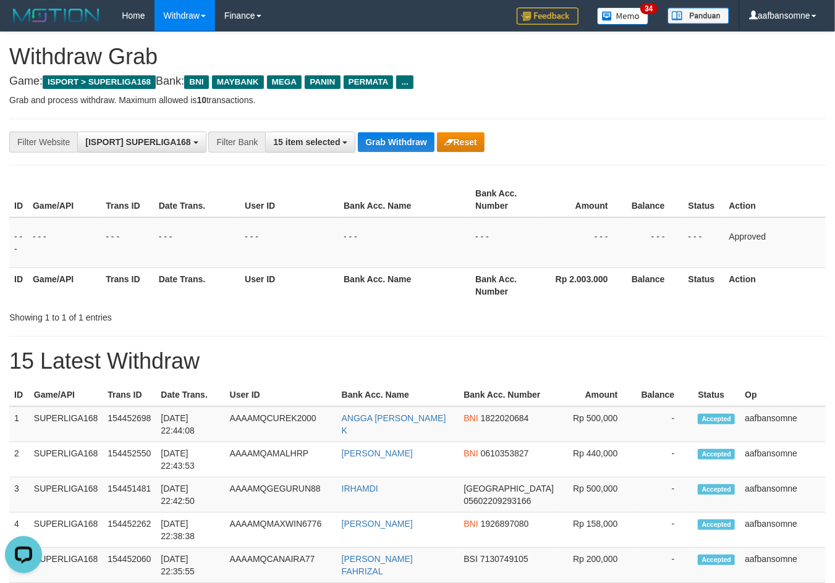
click at [395, 151] on div "**********" at bounding box center [348, 142] width 696 height 21
click at [391, 139] on button "Grab Withdraw" at bounding box center [396, 142] width 76 height 20
click at [391, 138] on button "Grab Withdraw" at bounding box center [396, 142] width 76 height 20
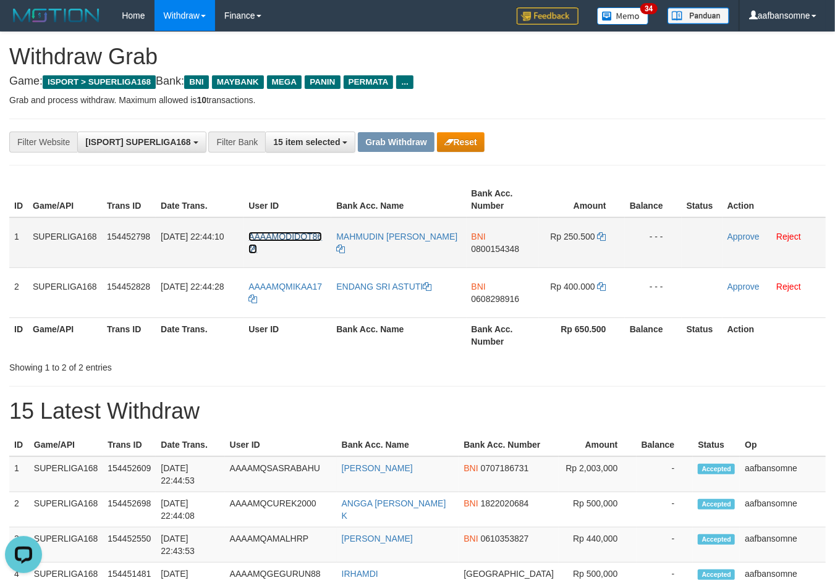
drag, startPoint x: 285, startPoint y: 229, endPoint x: 302, endPoint y: 256, distance: 31.9
click at [304, 257] on td "AAAAMQDIDOT86" at bounding box center [287, 243] width 88 height 51
drag, startPoint x: 281, startPoint y: 223, endPoint x: 310, endPoint y: 239, distance: 32.9
click at [310, 239] on td "AAAAMQDIDOT86" at bounding box center [287, 243] width 88 height 51
click at [302, 199] on th "User ID" at bounding box center [287, 199] width 88 height 35
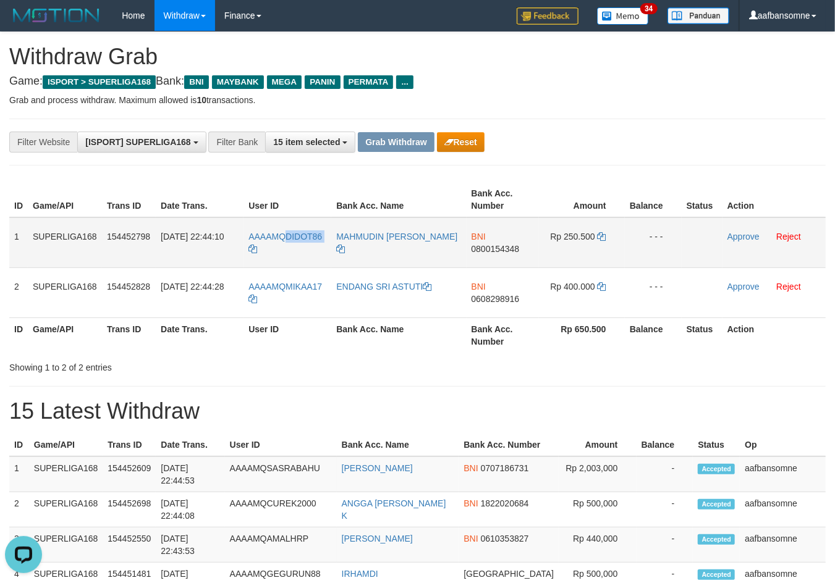
drag, startPoint x: 285, startPoint y: 216, endPoint x: 326, endPoint y: 242, distance: 48.3
click at [326, 242] on td "AAAAMQDIDOT86" at bounding box center [287, 243] width 88 height 51
copy link "DIDOT86"
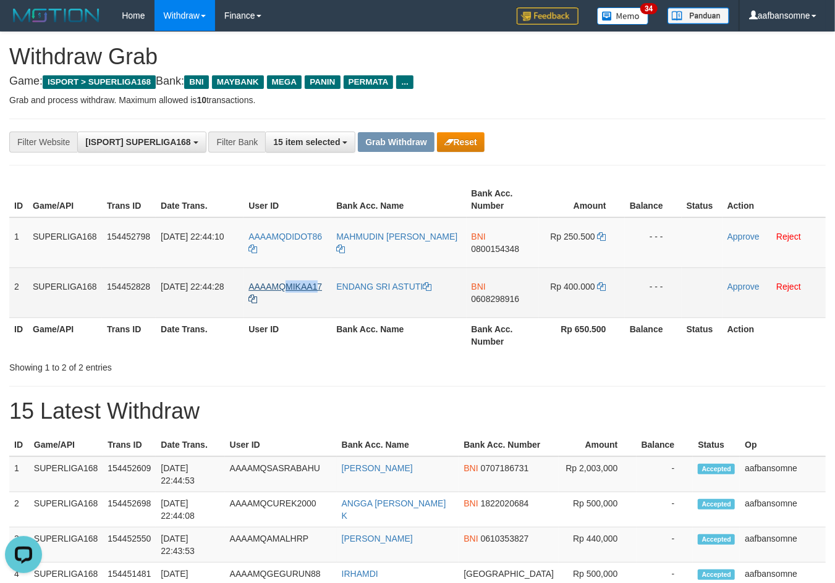
drag, startPoint x: 288, startPoint y: 274, endPoint x: 316, endPoint y: 279, distance: 28.4
click at [319, 290] on td "AAAAMQMIKAA17" at bounding box center [287, 293] width 88 height 50
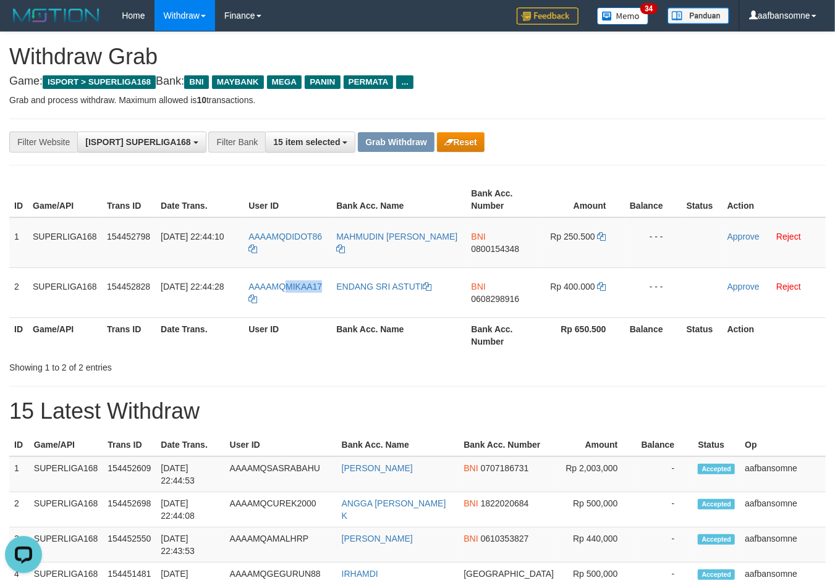
copy span "MIKAA17"
click at [674, 153] on div "**********" at bounding box center [417, 142] width 816 height 47
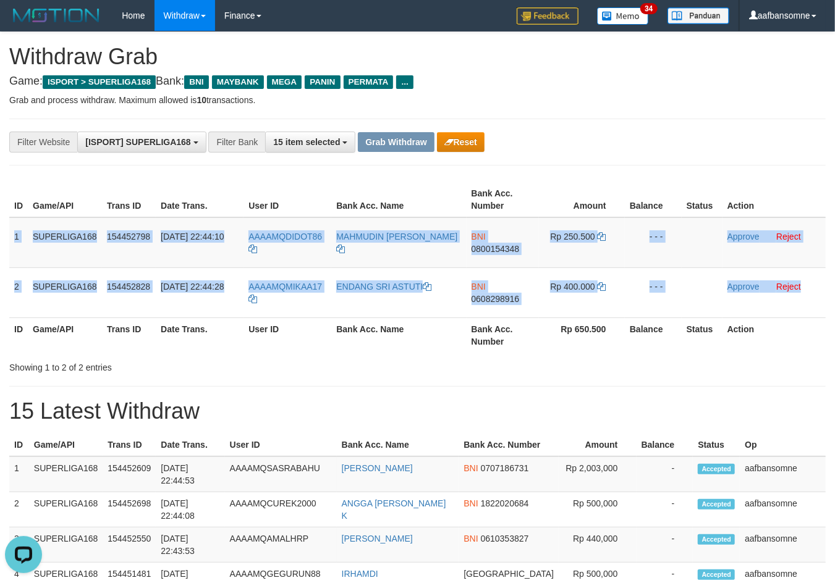
drag, startPoint x: 9, startPoint y: 226, endPoint x: 829, endPoint y: 300, distance: 823.3
click at [813, 297] on tbody "1 SUPERLIGA168 154452798 31/08/2025 22:44:10 AAAAMQDIDOT86 MAHMUDIN ALDI PRATAM…" at bounding box center [417, 268] width 816 height 101
copy tbody "1 SUPERLIGA168 154452798 31/08/2025 22:44:10 AAAAMQDIDOT86 MAHMUDIN ALDI PRATAM…"
click at [509, 248] on span "0800154348" at bounding box center [495, 249] width 48 height 10
copy tbody "1 SUPERLIGA168 154452798 31/08/2025 22:44:10 AAAAMQDIDOT86 MAHMUDIN ALDI PRATAM…"
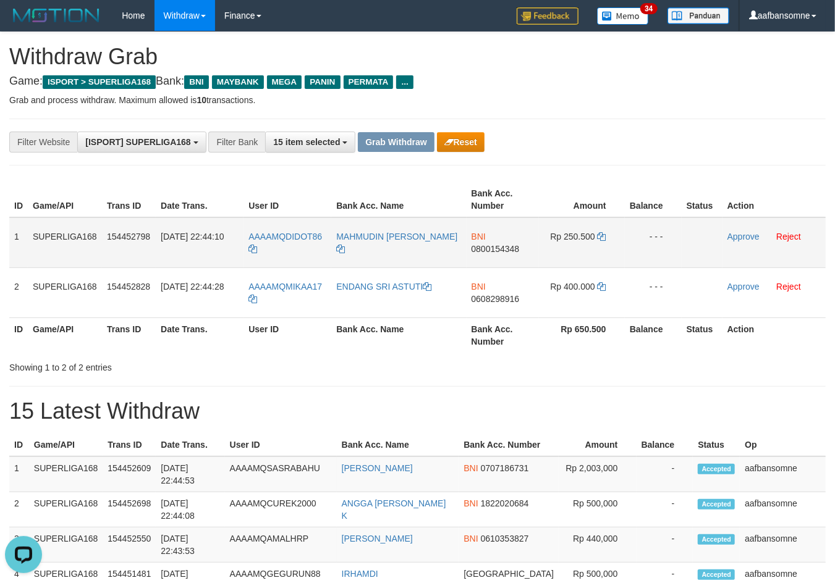
click at [509, 248] on span "0800154348" at bounding box center [495, 249] width 48 height 10
drag, startPoint x: 509, startPoint y: 248, endPoint x: 843, endPoint y: 220, distance: 336.1
click at [510, 248] on span "0800154348" at bounding box center [495, 249] width 48 height 10
click at [606, 231] on td "Rp 250.500" at bounding box center [582, 243] width 86 height 51
click at [606, 232] on td "Rp 250.500" at bounding box center [582, 243] width 86 height 51
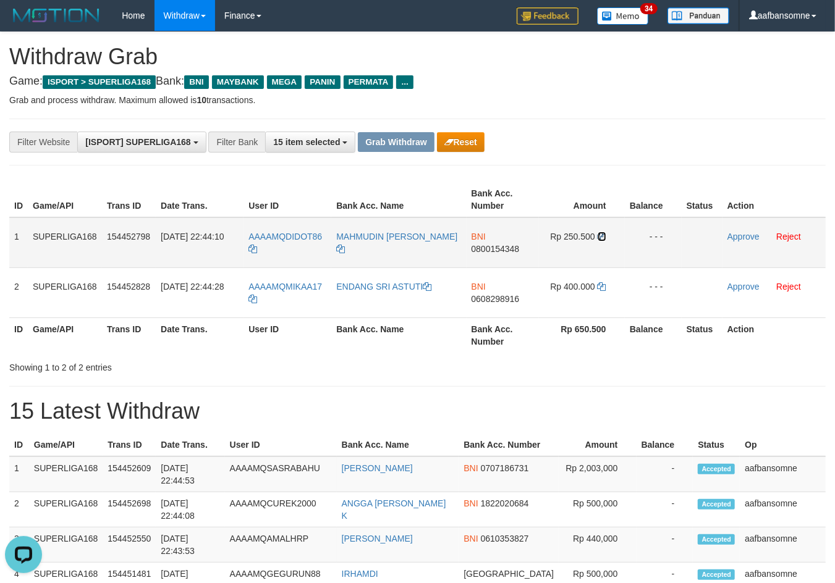
click at [602, 232] on icon at bounding box center [602, 236] width 9 height 9
click at [482, 245] on span "0800154348" at bounding box center [495, 249] width 48 height 10
click at [732, 236] on link "Approve" at bounding box center [743, 237] width 32 height 10
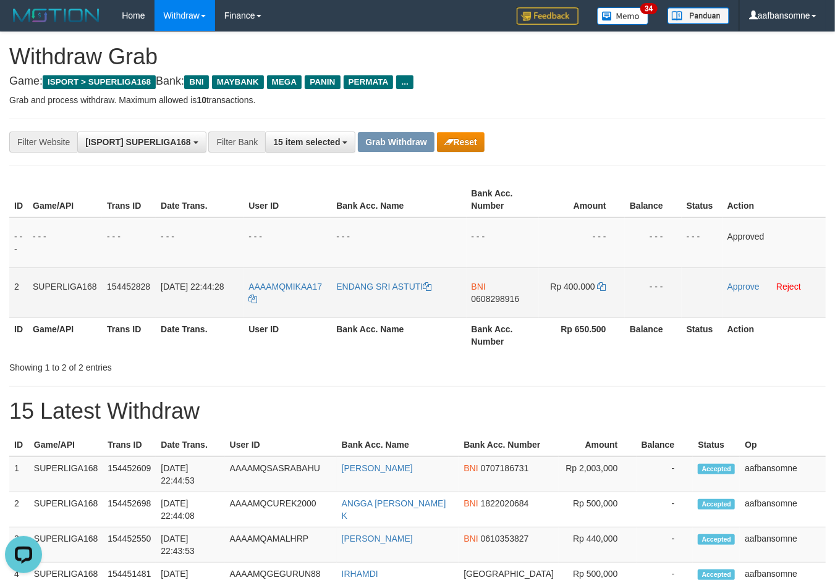
click at [481, 298] on span "0608298916" at bounding box center [495, 299] width 48 height 10
click at [602, 283] on icon at bounding box center [602, 286] width 9 height 9
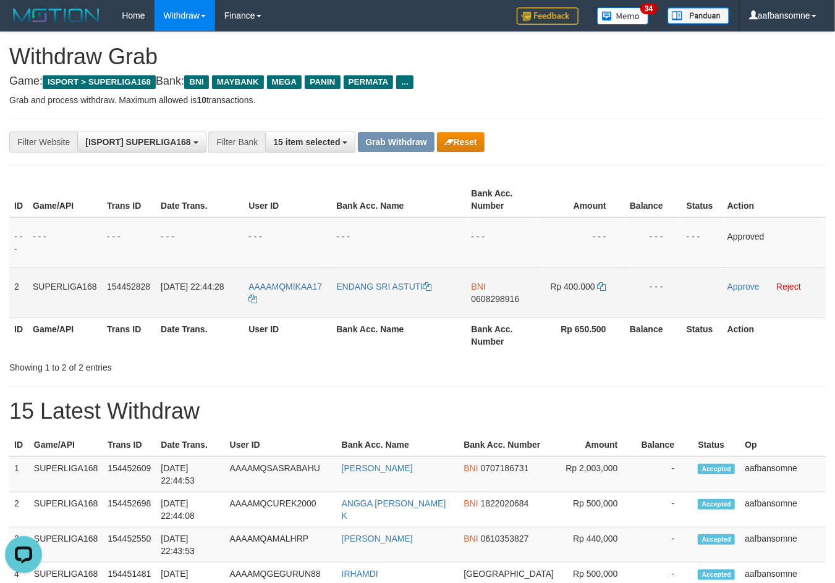
click at [502, 294] on span "0608298916" at bounding box center [495, 299] width 48 height 10
drag, startPoint x: 746, startPoint y: 287, endPoint x: 471, endPoint y: 177, distance: 296.4
click at [746, 288] on link "Approve" at bounding box center [743, 287] width 32 height 10
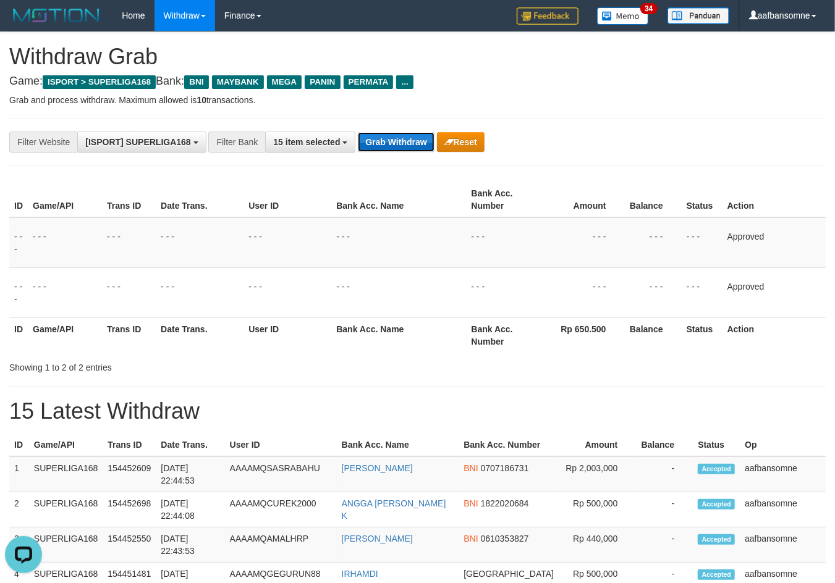
click at [384, 134] on button "Grab Withdraw" at bounding box center [396, 142] width 76 height 20
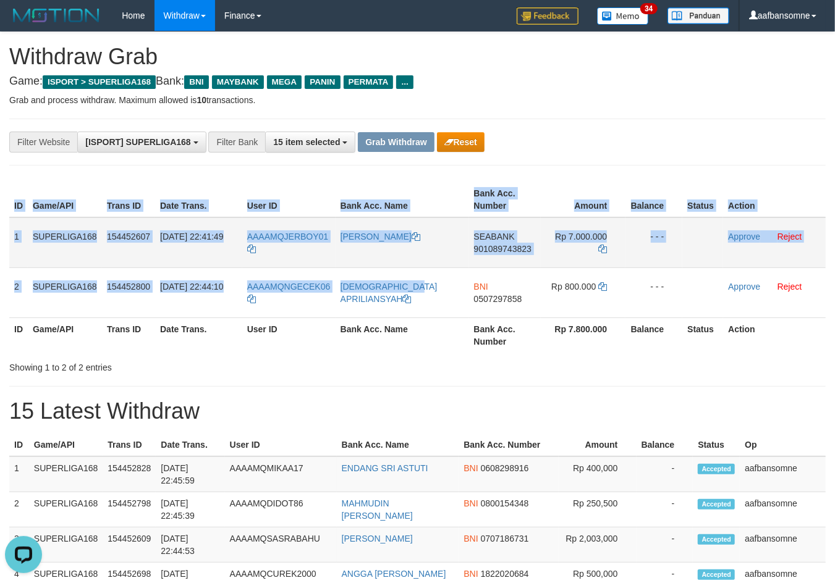
drag, startPoint x: 8, startPoint y: 274, endPoint x: 203, endPoint y: 261, distance: 195.1
click at [378, 282] on div "ID Game/API Trans ID Date Trans. User ID Bank Acc. Name Bank Acc. Number Amount…" at bounding box center [417, 268] width 835 height 178
click at [24, 248] on td "1" at bounding box center [18, 243] width 19 height 51
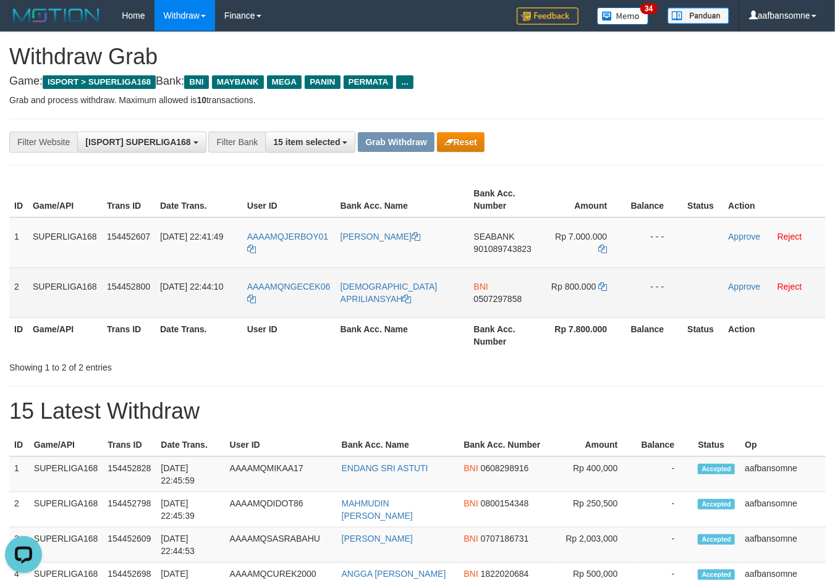
drag, startPoint x: 2, startPoint y: 268, endPoint x: 9, endPoint y: 276, distance: 10.1
click at [2, 269] on div "ID Game/API Trans ID Date Trans. User ID Bank Acc. Name Bank Acc. Number Amount…" at bounding box center [417, 268] width 835 height 178
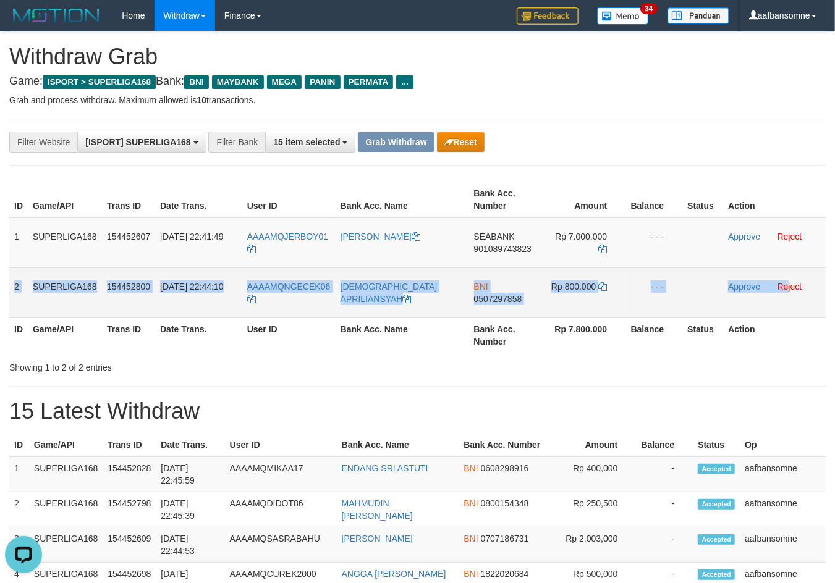
drag, startPoint x: 9, startPoint y: 276, endPoint x: 788, endPoint y: 290, distance: 779.9
click at [788, 290] on tr "2 SUPERLIGA168 154452800 31/08/2025 22:44:10 AAAAMQNGECEK06 FARID APRILIANSYAH …" at bounding box center [417, 293] width 816 height 50
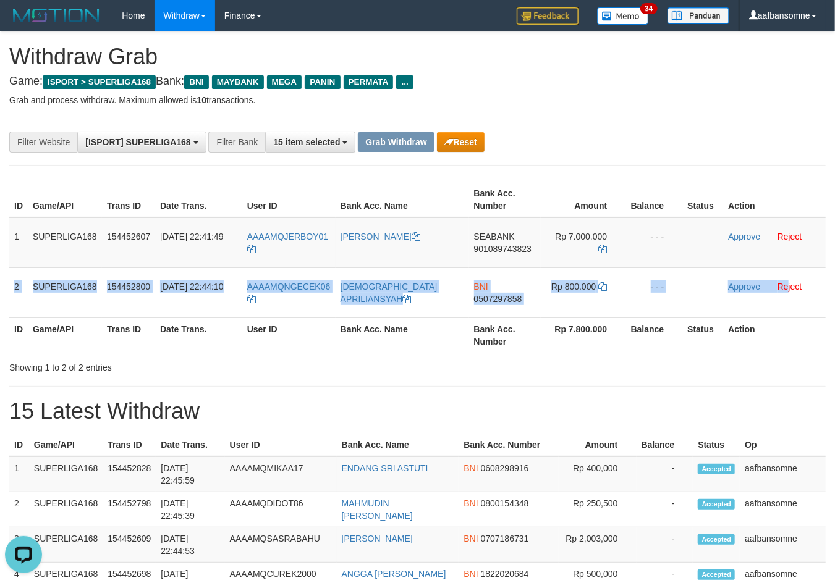
copy tr "2 SUPERLIGA168 154452800 31/08/2025 22:44:10 AAAAMQNGECEK06 FARID APRILIANSYAH …"
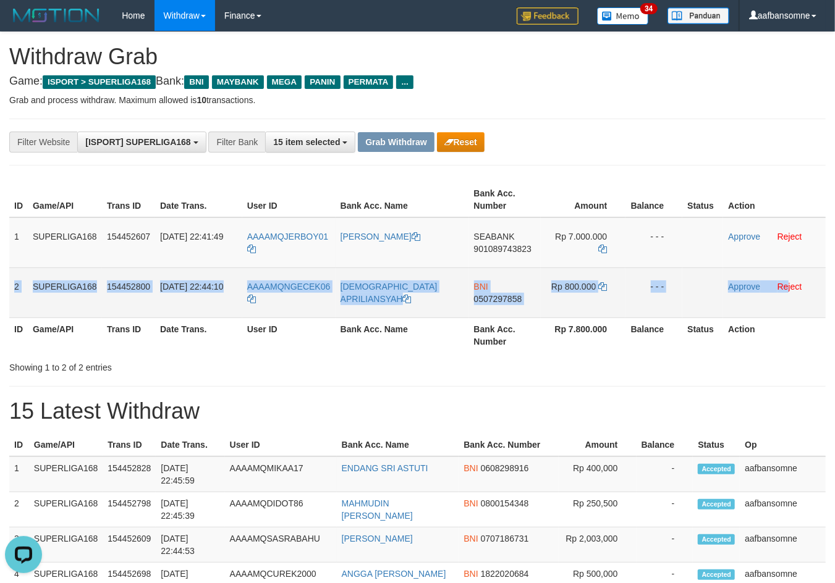
click at [485, 294] on span "0507297858" at bounding box center [498, 299] width 48 height 10
copy tr "2 SUPERLIGA168 154452800 31/08/2025 22:44:10 AAAAMQNGECEK06 FARID APRILIANSYAH …"
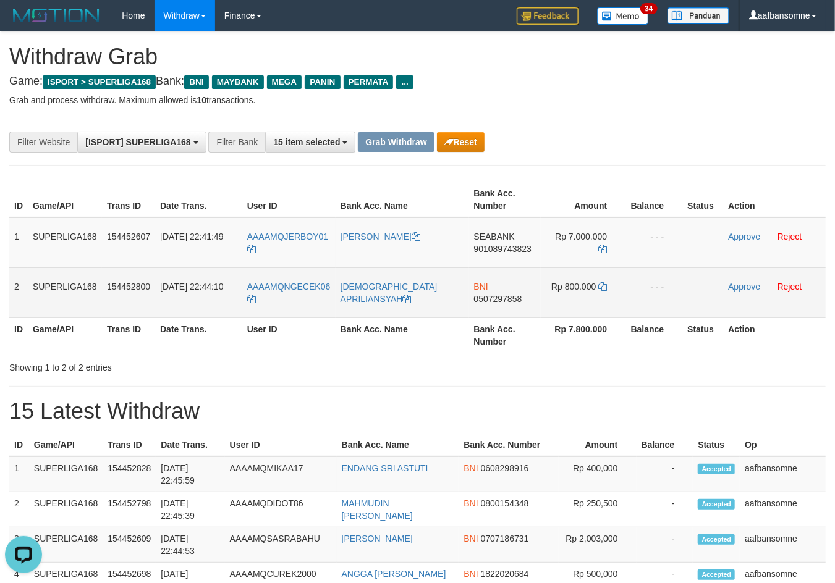
click at [485, 294] on span "0507297858" at bounding box center [498, 299] width 48 height 10
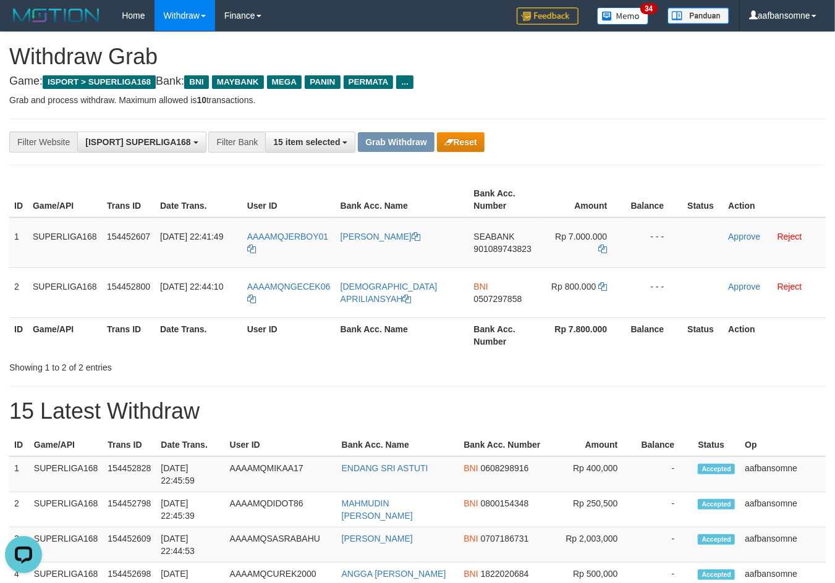
drag, startPoint x: 646, startPoint y: 53, endPoint x: 843, endPoint y: 142, distance: 216.8
click at [659, 58] on h1 "Withdraw Grab" at bounding box center [417, 56] width 816 height 25
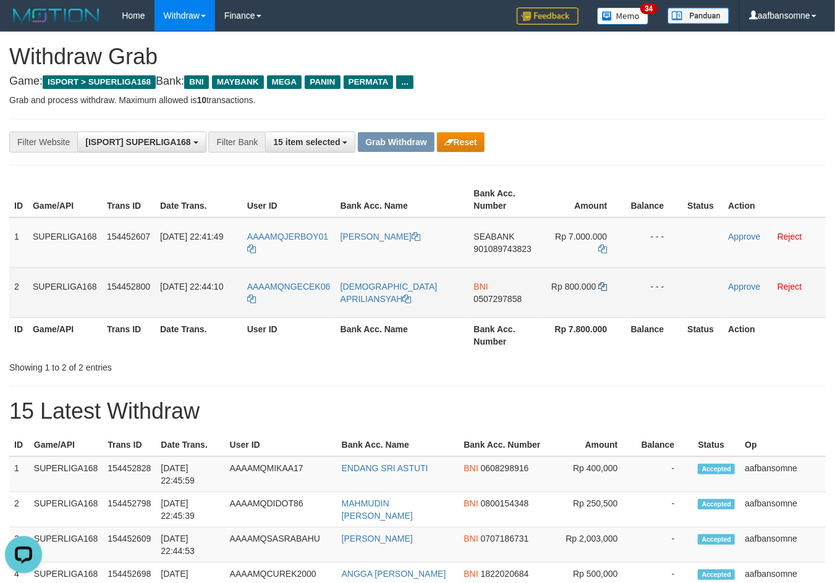
click at [606, 284] on td "Rp 800.000" at bounding box center [583, 293] width 85 height 50
click at [605, 283] on icon at bounding box center [602, 286] width 9 height 9
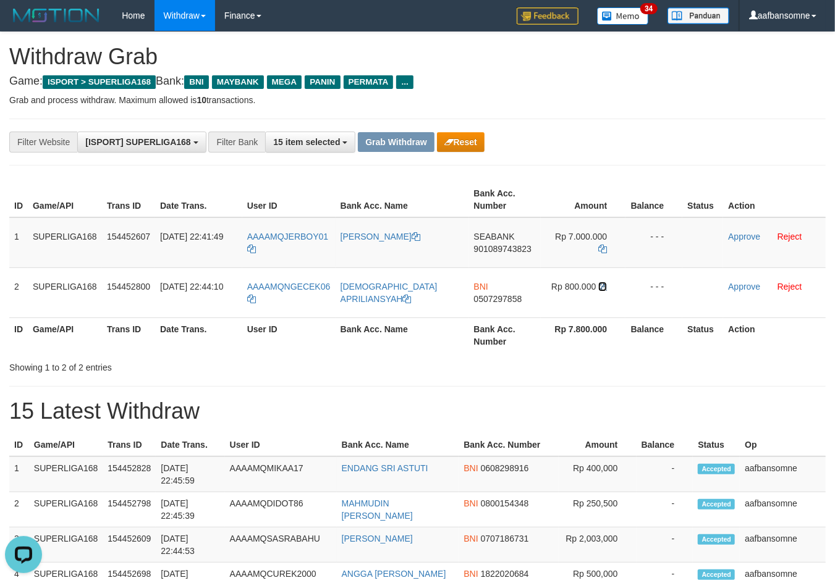
drag, startPoint x: 605, startPoint y: 284, endPoint x: 839, endPoint y: 327, distance: 238.3
click at [622, 287] on td "Rp 800.000" at bounding box center [583, 293] width 85 height 50
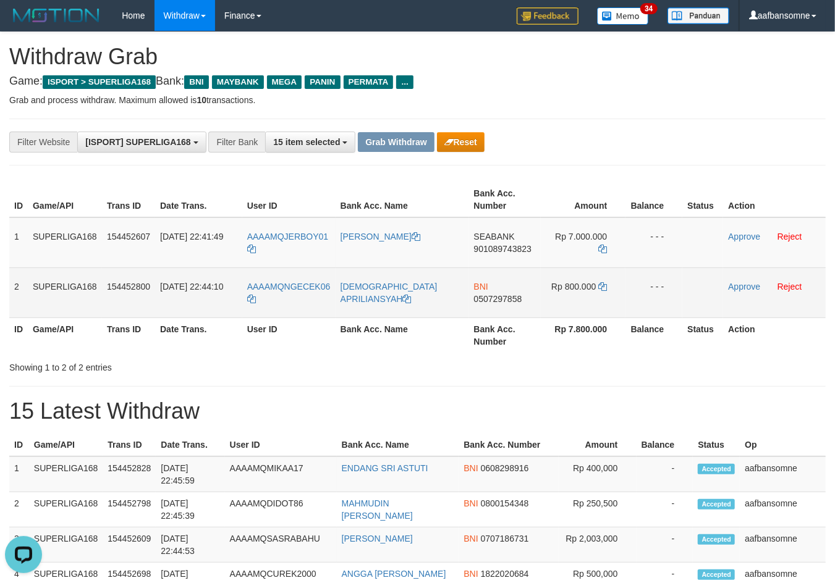
click at [513, 290] on td "BNI 0507297858" at bounding box center [505, 293] width 72 height 50
click at [510, 298] on span "0507297858" at bounding box center [498, 299] width 48 height 10
click at [740, 279] on td "Approve Reject" at bounding box center [774, 293] width 103 height 50
click at [735, 282] on link "Approve" at bounding box center [744, 287] width 32 height 10
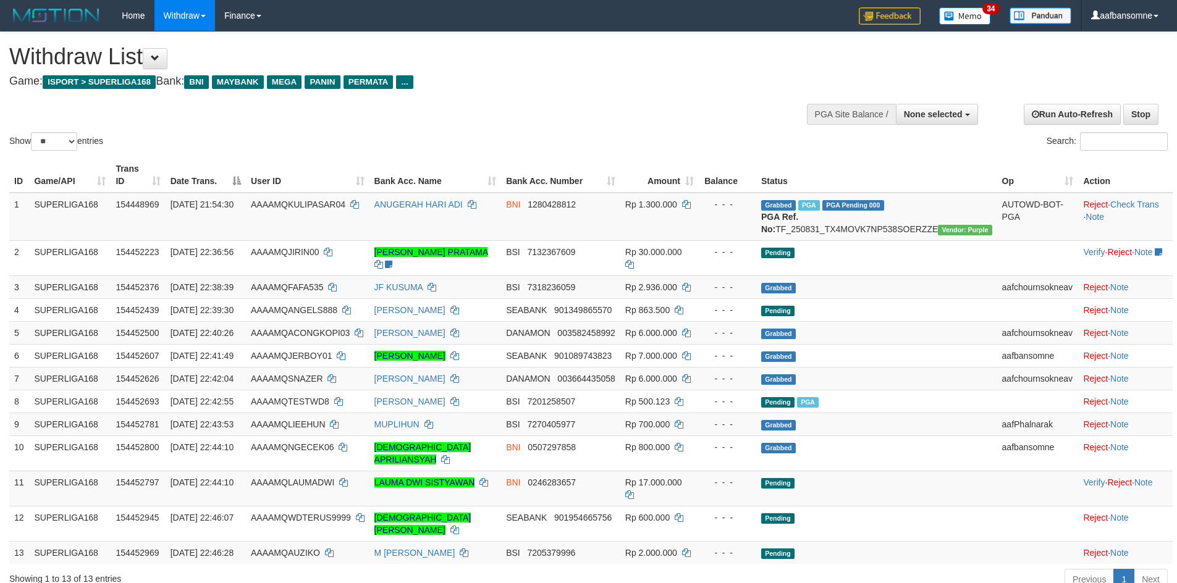
select select
select select "**"
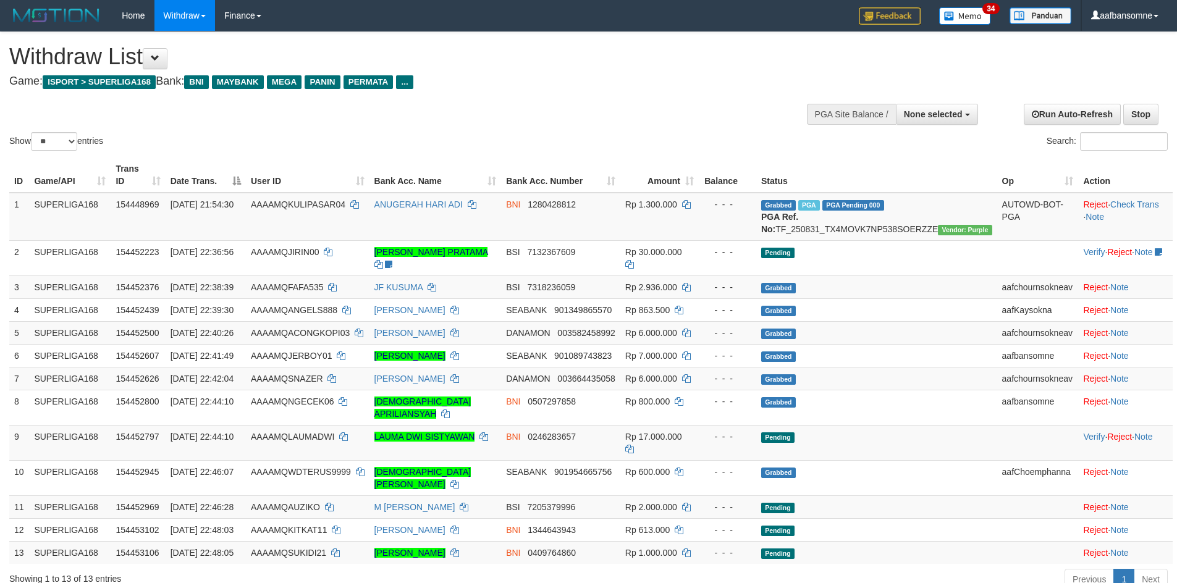
select select
select select "**"
select select
select select "**"
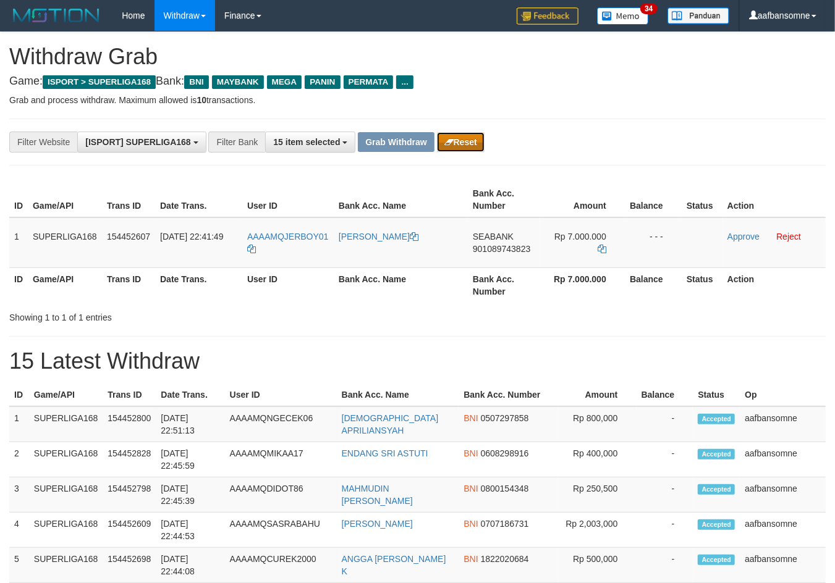
click at [460, 145] on button "Reset" at bounding box center [461, 142] width 48 height 20
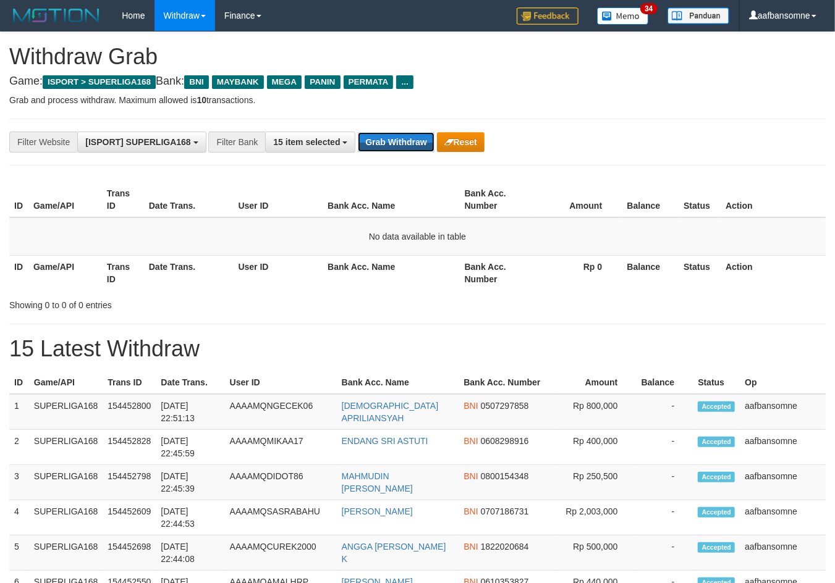
click at [377, 146] on button "Grab Withdraw" at bounding box center [396, 142] width 76 height 20
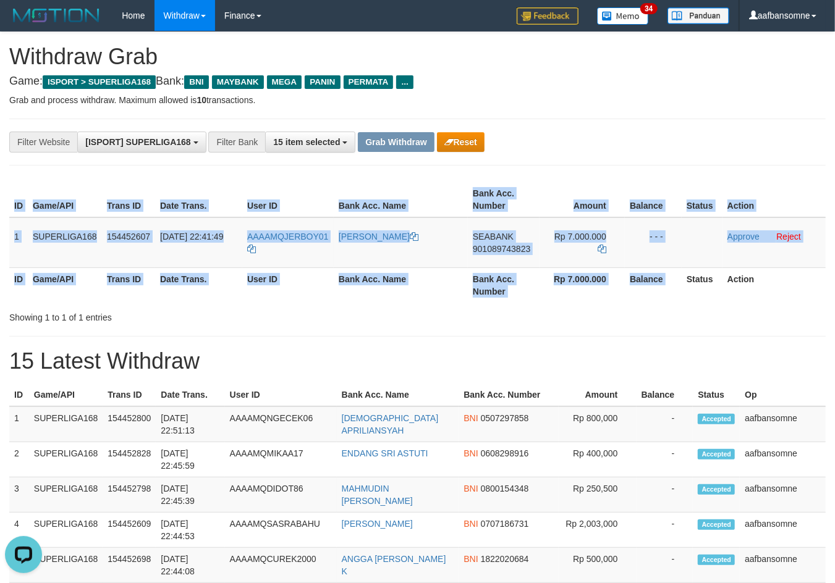
drag, startPoint x: 8, startPoint y: 233, endPoint x: 547, endPoint y: 280, distance: 541.5
click at [680, 281] on div "ID Game/API Trans ID Date Trans. User ID Bank Acc. Name Bank Acc. Number Amount…" at bounding box center [417, 243] width 835 height 128
click at [2, 205] on div "ID Game/API Trans ID Date Trans. User ID Bank Acc. Name Bank Acc. Number Amount…" at bounding box center [417, 243] width 835 height 128
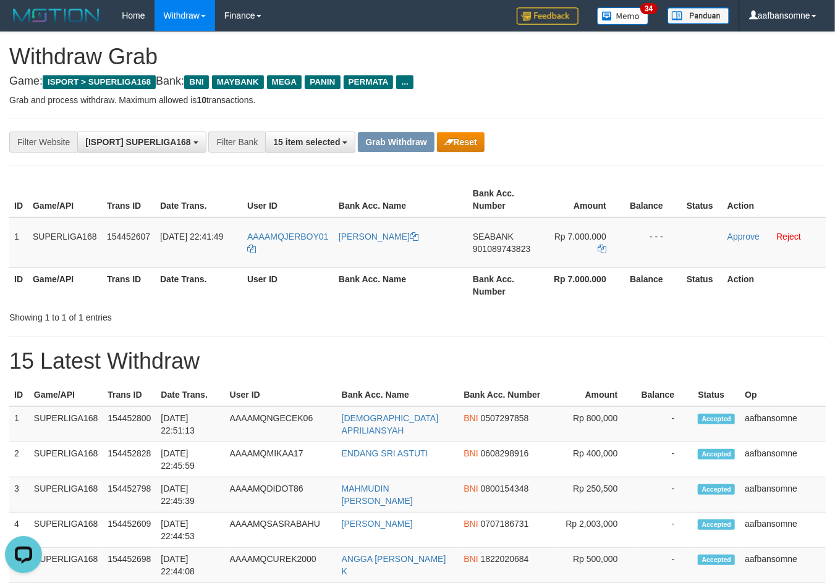
drag, startPoint x: 19, startPoint y: 208, endPoint x: 4, endPoint y: 232, distance: 28.3
click at [19, 208] on th "ID" at bounding box center [18, 199] width 19 height 35
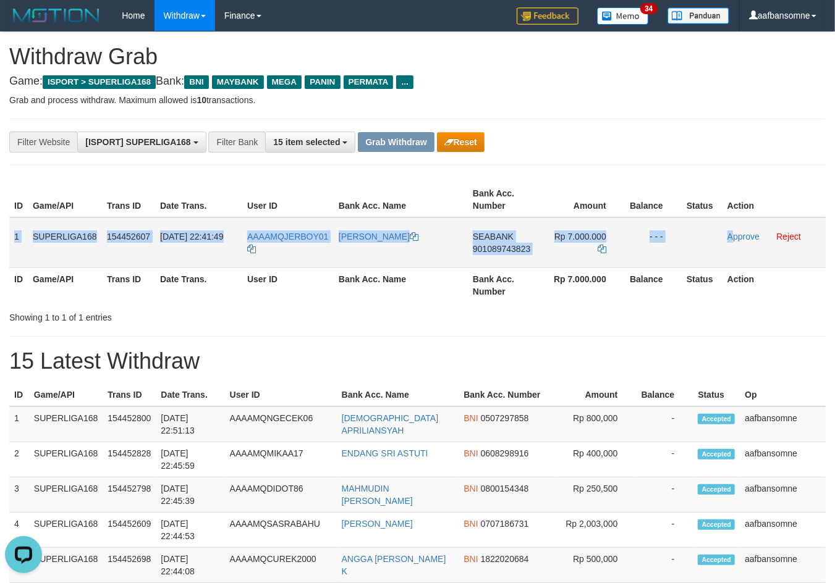
drag, startPoint x: 12, startPoint y: 233, endPoint x: 739, endPoint y: 256, distance: 727.0
click at [733, 252] on tr "1 SUPERLIGA168 154452607 31/08/2025 22:41:49 AAAAMQJERBOY01 JERY AGUNG PRAYOGO …" at bounding box center [417, 243] width 816 height 51
copy tr "1 SUPERLIGA168 154452607 31/08/2025 22:41:49 AAAAMQJERBOY01 JERY AGUNG PRAYOGO …"
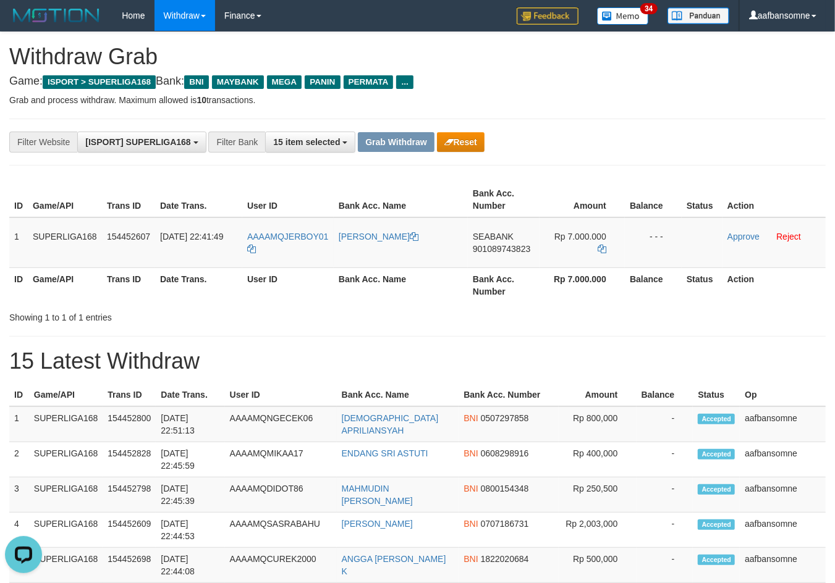
drag, startPoint x: 641, startPoint y: 132, endPoint x: 623, endPoint y: 151, distance: 26.2
click at [641, 133] on div "**********" at bounding box center [348, 142] width 696 height 21
click at [488, 244] on span "901089743823" at bounding box center [501, 249] width 57 height 10
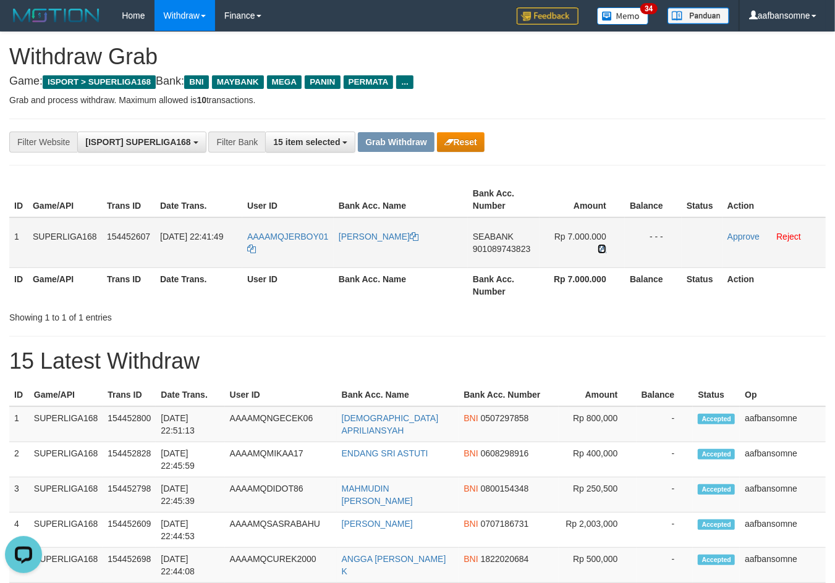
click at [601, 247] on icon at bounding box center [602, 249] width 9 height 9
drag, startPoint x: 601, startPoint y: 247, endPoint x: 833, endPoint y: 243, distance: 231.7
click at [641, 251] on tr "1 SUPERLIGA168 154452607 31/08/2025 22:41:49 AAAAMQJERBOY01 JERY AGUNG PRAYOGO …" at bounding box center [417, 243] width 816 height 51
click at [494, 249] on span "901089743823" at bounding box center [501, 249] width 57 height 10
drag, startPoint x: 735, startPoint y: 235, endPoint x: 468, endPoint y: 158, distance: 278.7
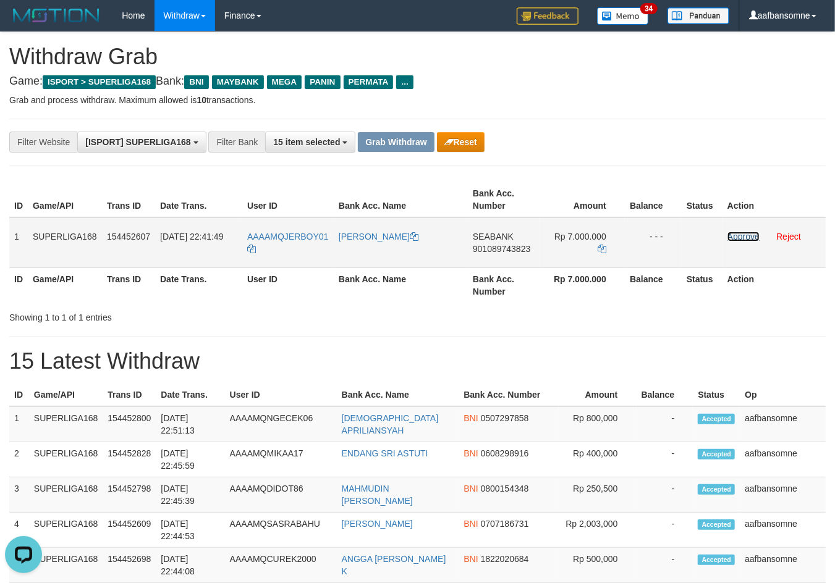
click at [735, 235] on link "Approve" at bounding box center [743, 237] width 32 height 10
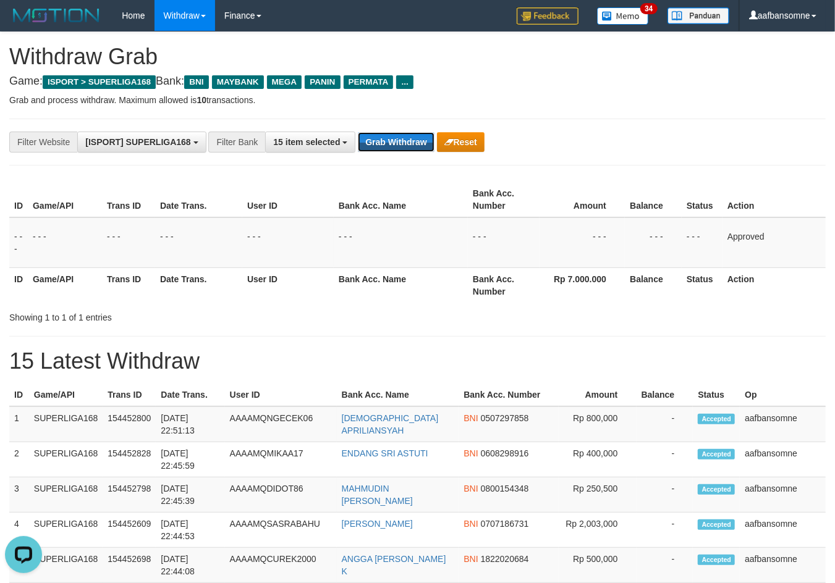
drag, startPoint x: 392, startPoint y: 140, endPoint x: 523, endPoint y: 187, distance: 139.2
click at [394, 141] on button "Grab Withdraw" at bounding box center [396, 142] width 76 height 20
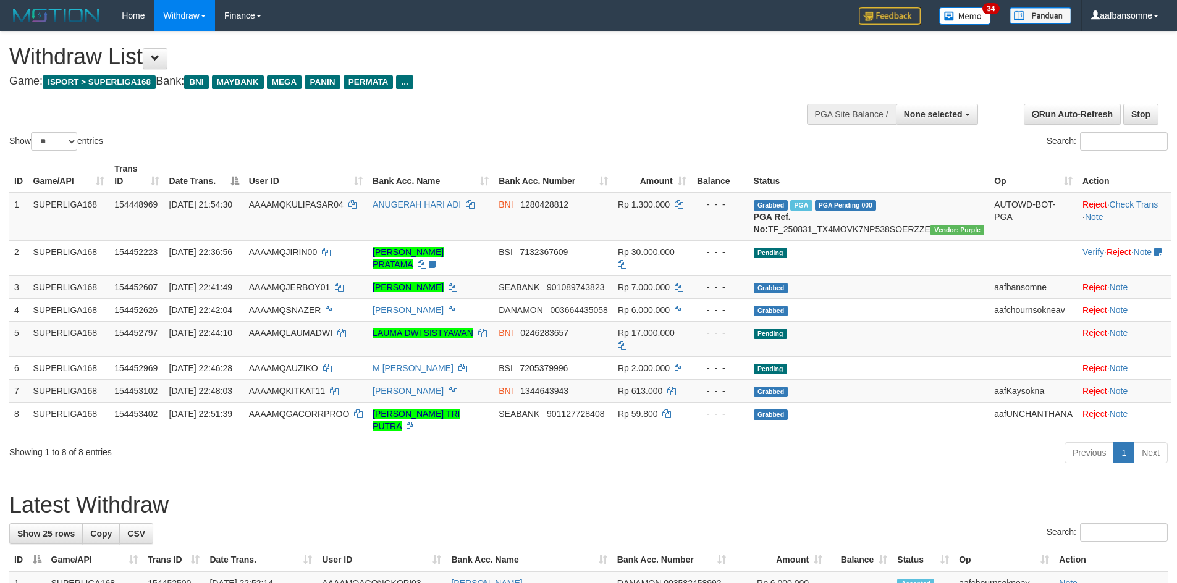
select select
select select "**"
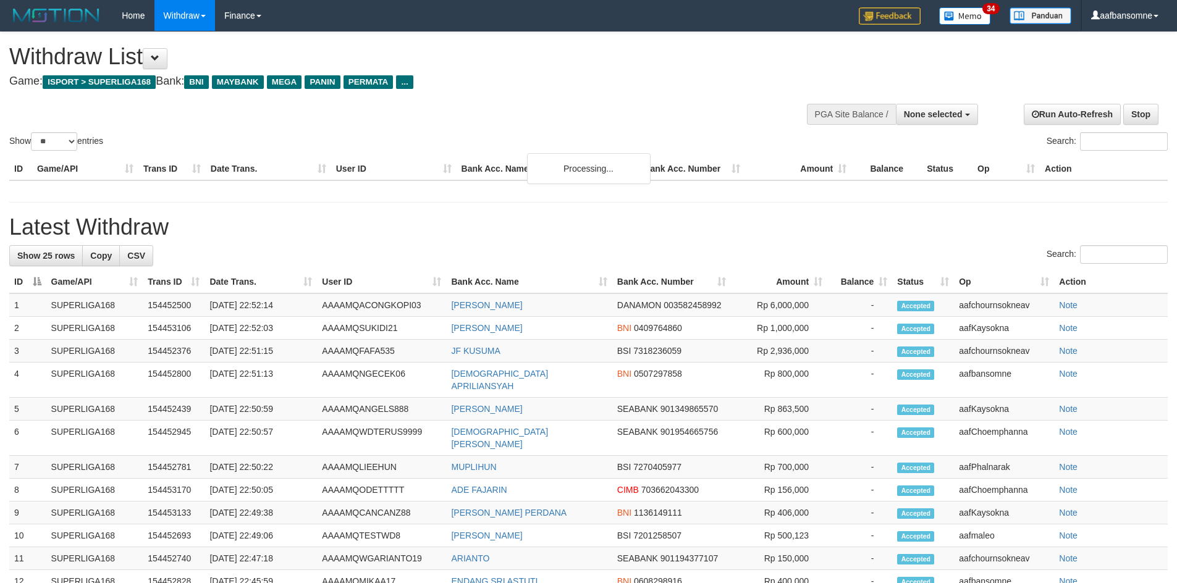
select select
select select "**"
select select
select select "**"
select select
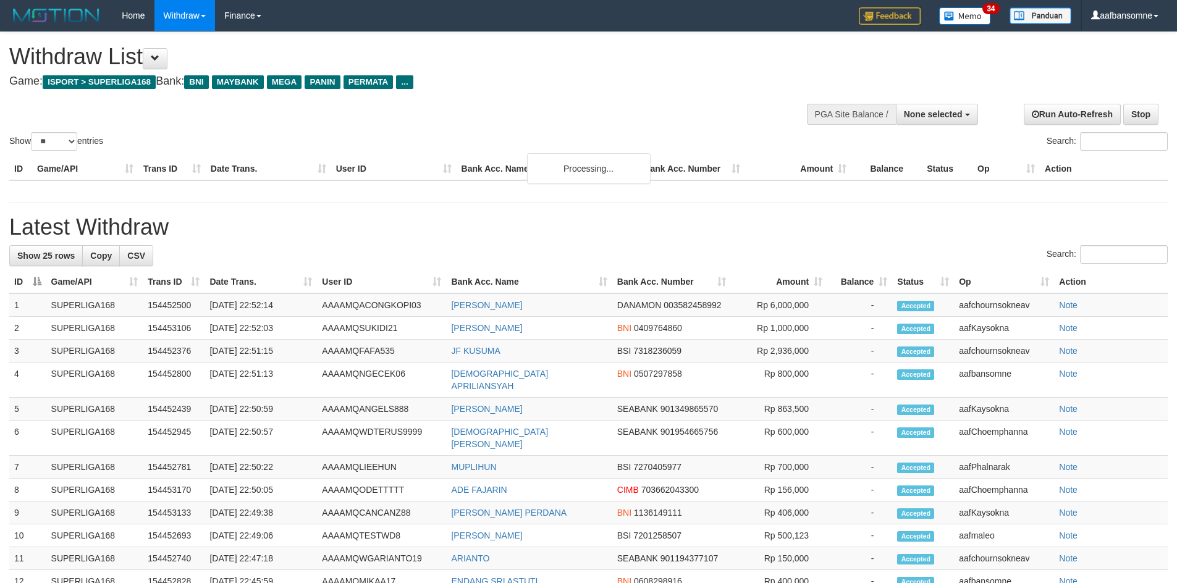
select select "**"
select select
select select "**"
select select
select select "**"
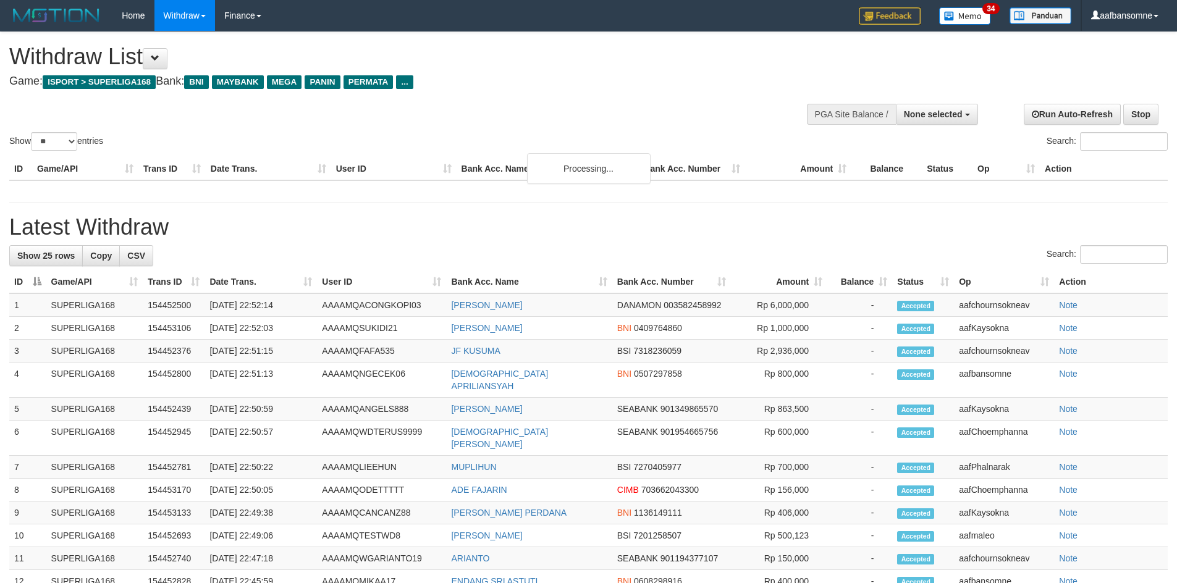
select select
select select "**"
select select
select select "**"
select select
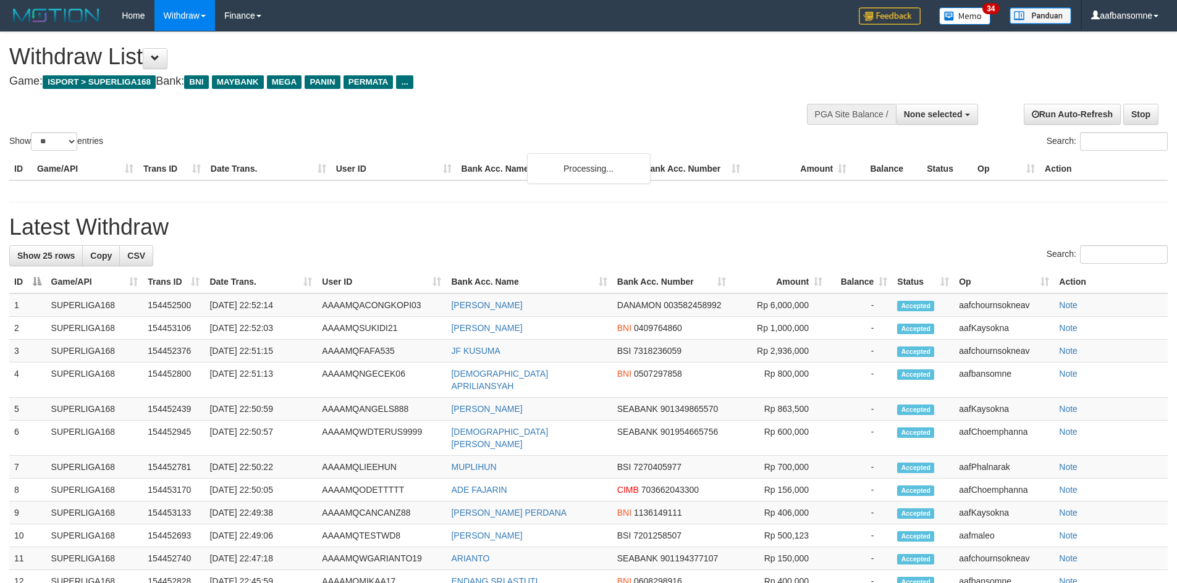
select select "**"
select select
select select "**"
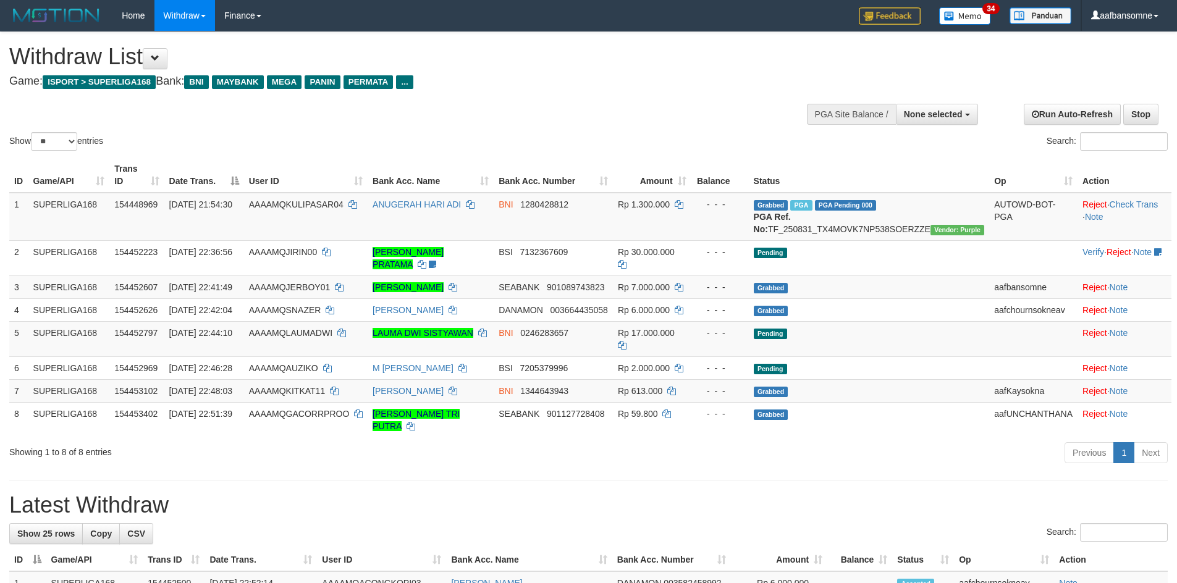
select select
select select "**"
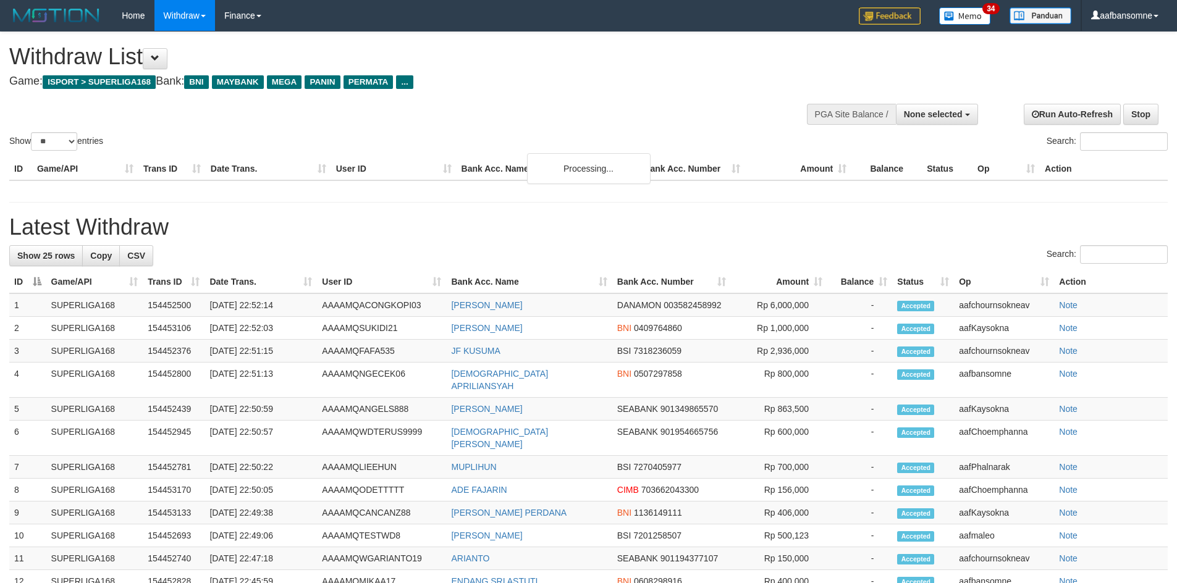
select select
select select "**"
select select
select select "**"
select select
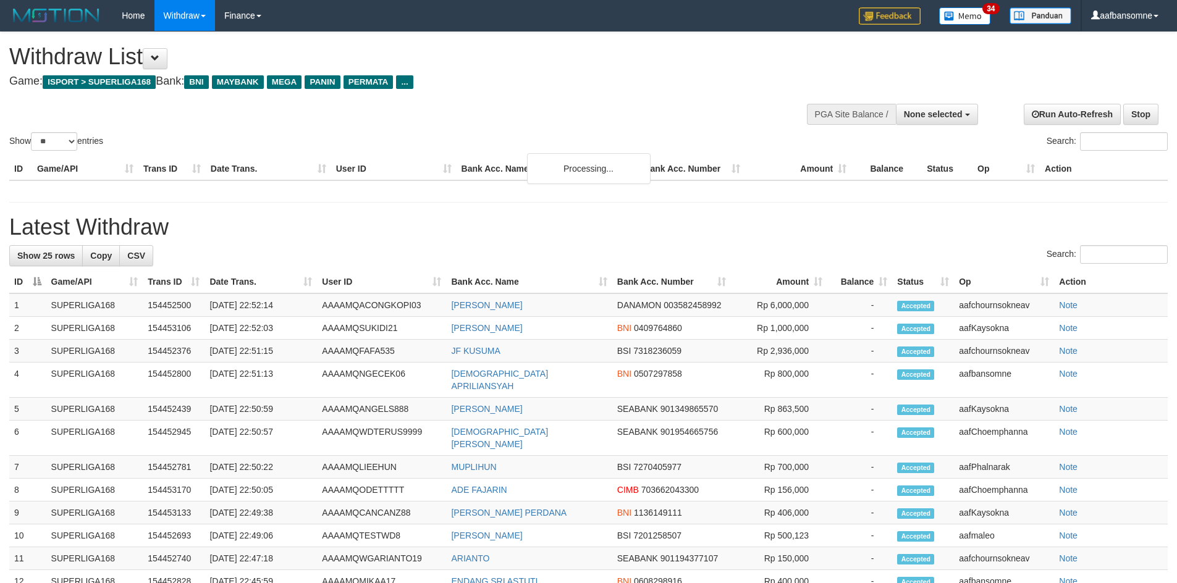
select select "**"
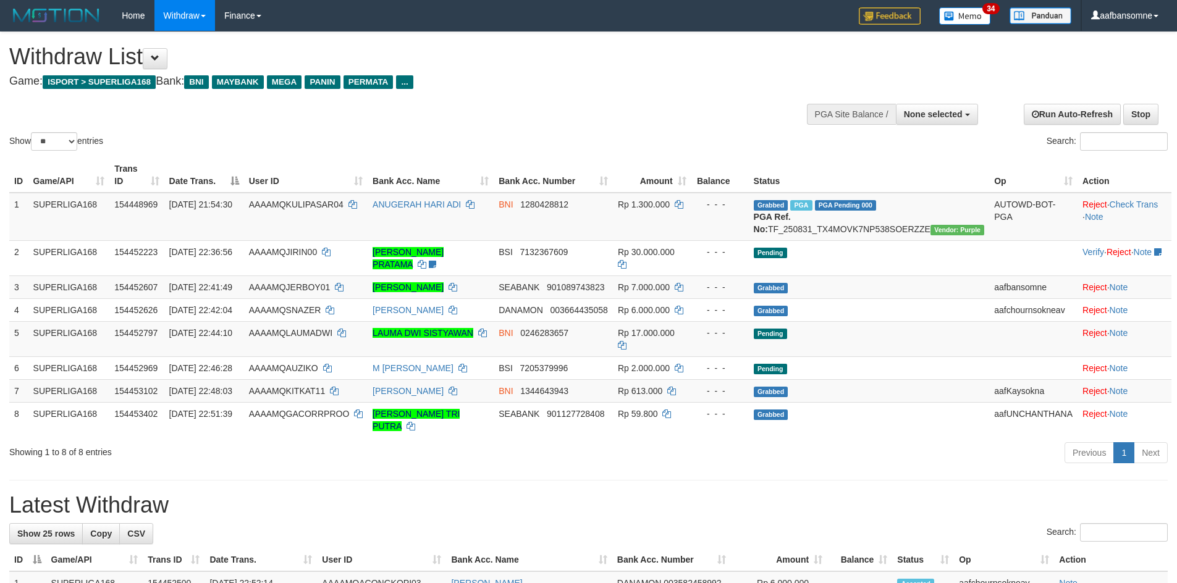
select select
select select "**"
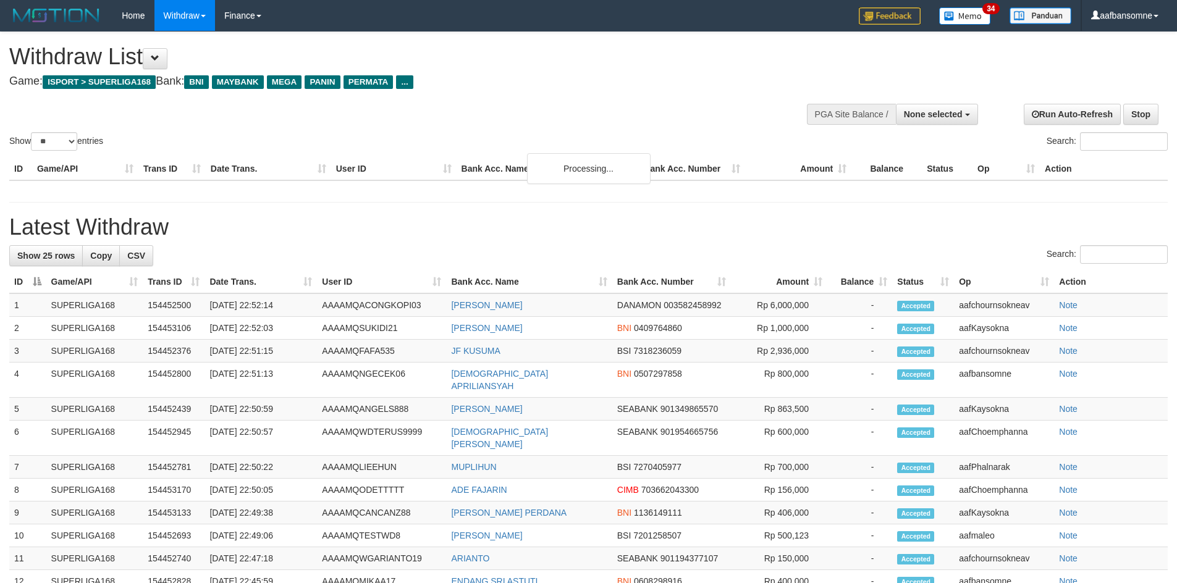
select select
select select "**"
select select
select select "**"
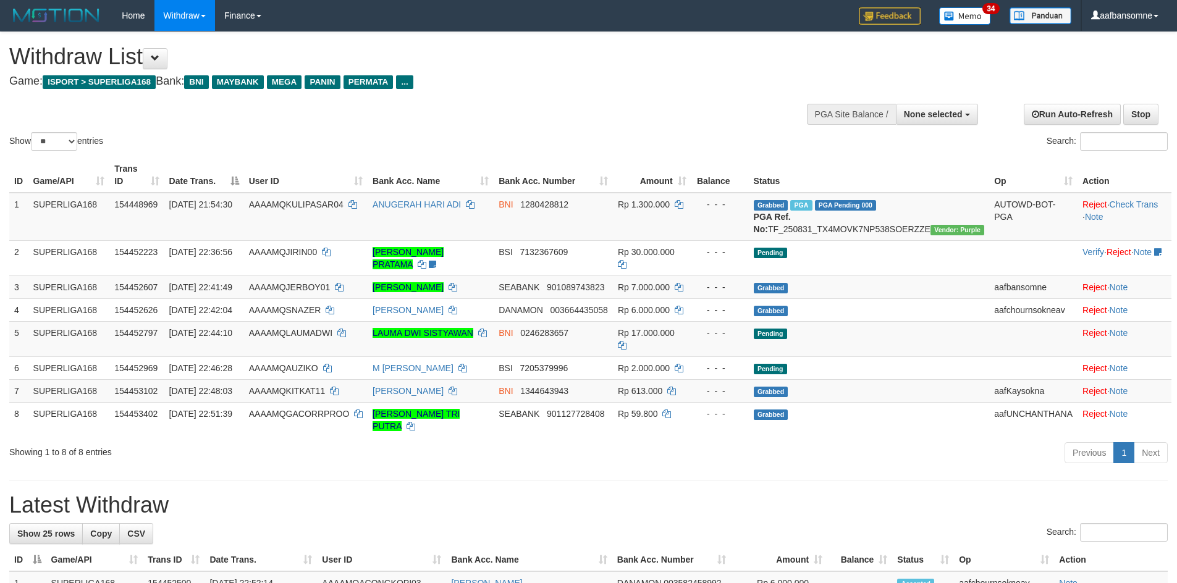
select select
select select "**"
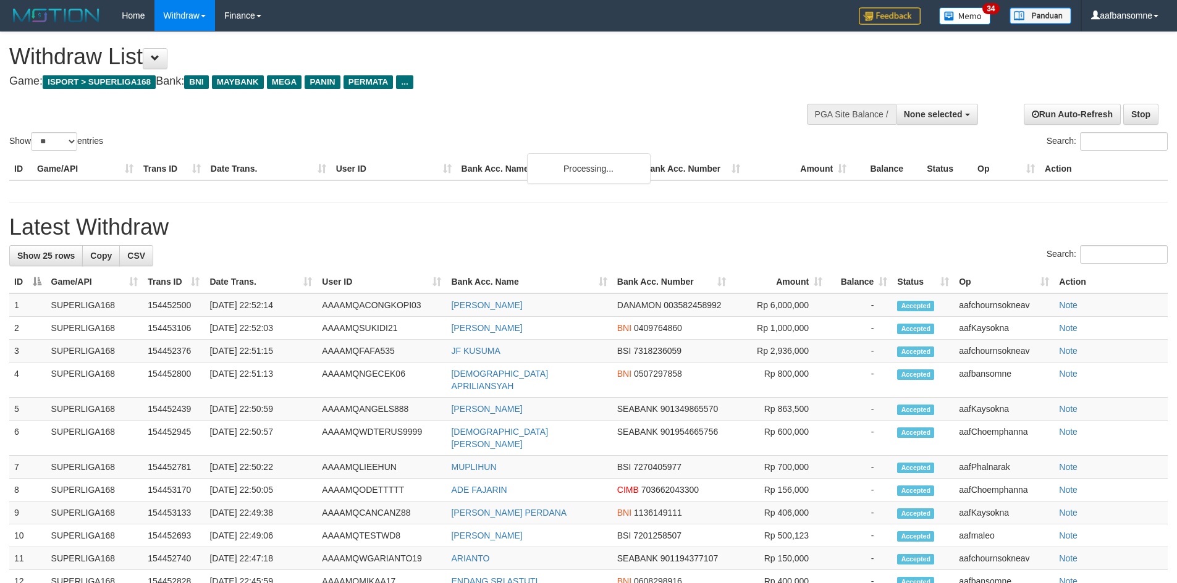
select select
select select "**"
